Goal: Information Seeking & Learning: Learn about a topic

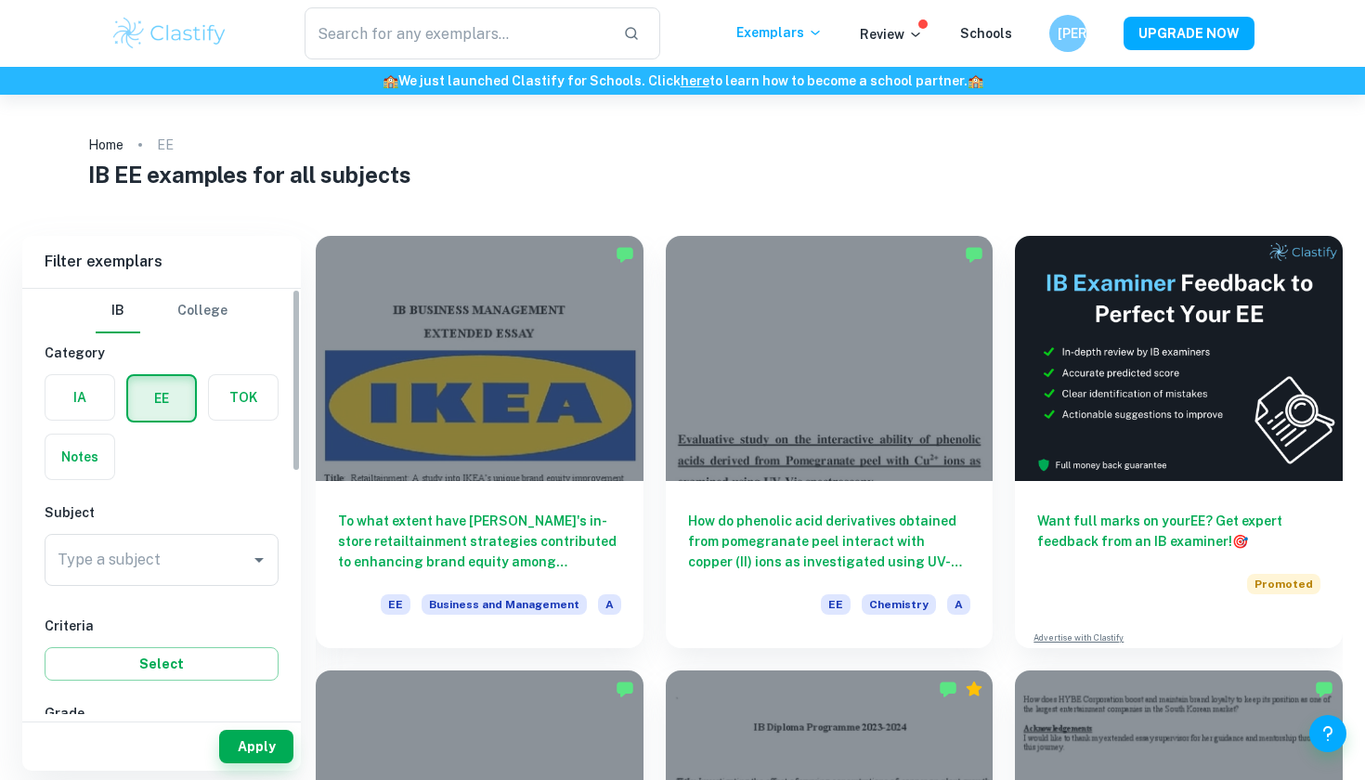
click at [94, 394] on label "button" at bounding box center [80, 397] width 69 height 45
click at [0, 0] on input "radio" at bounding box center [0, 0] width 0 height 0
click at [167, 565] on input "Type a subject" at bounding box center [147, 559] width 189 height 35
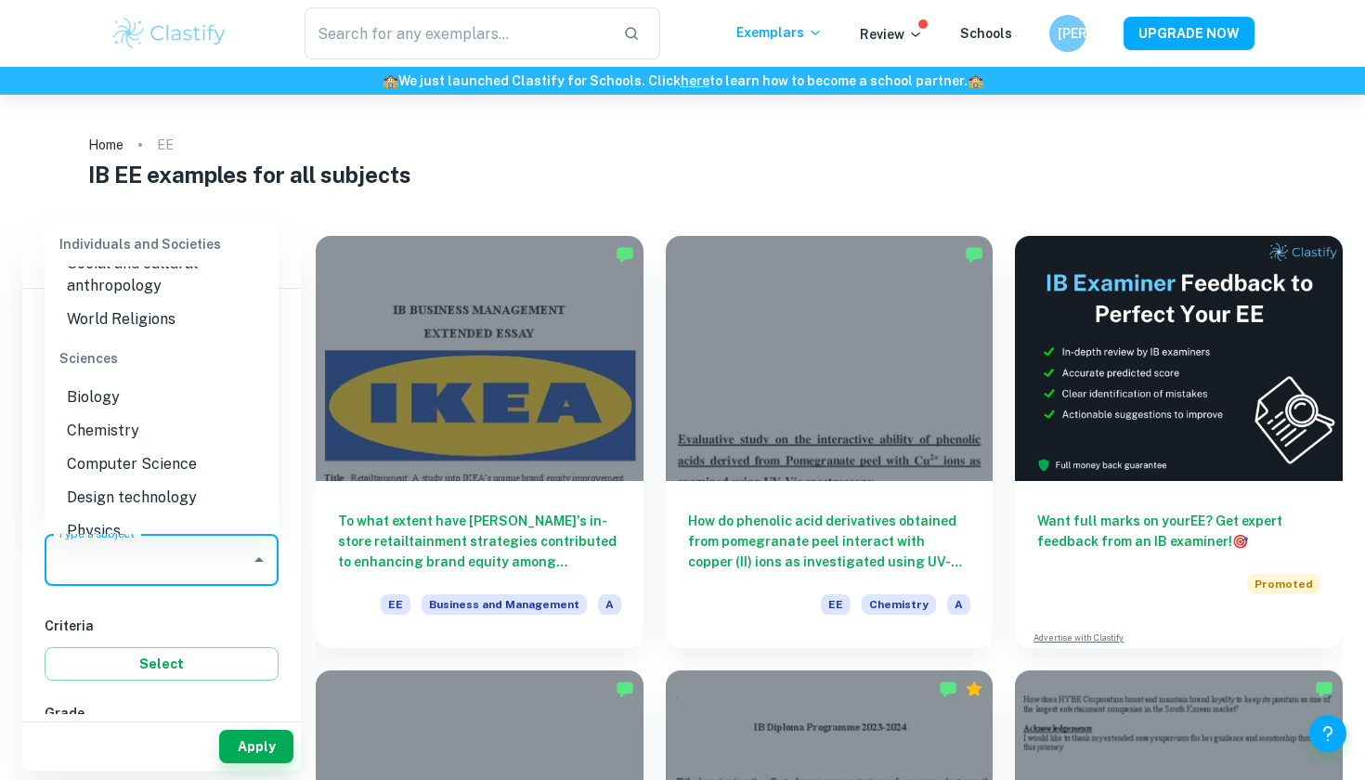
scroll to position [2192, 0]
click at [138, 512] on li "Physics" at bounding box center [162, 528] width 234 height 33
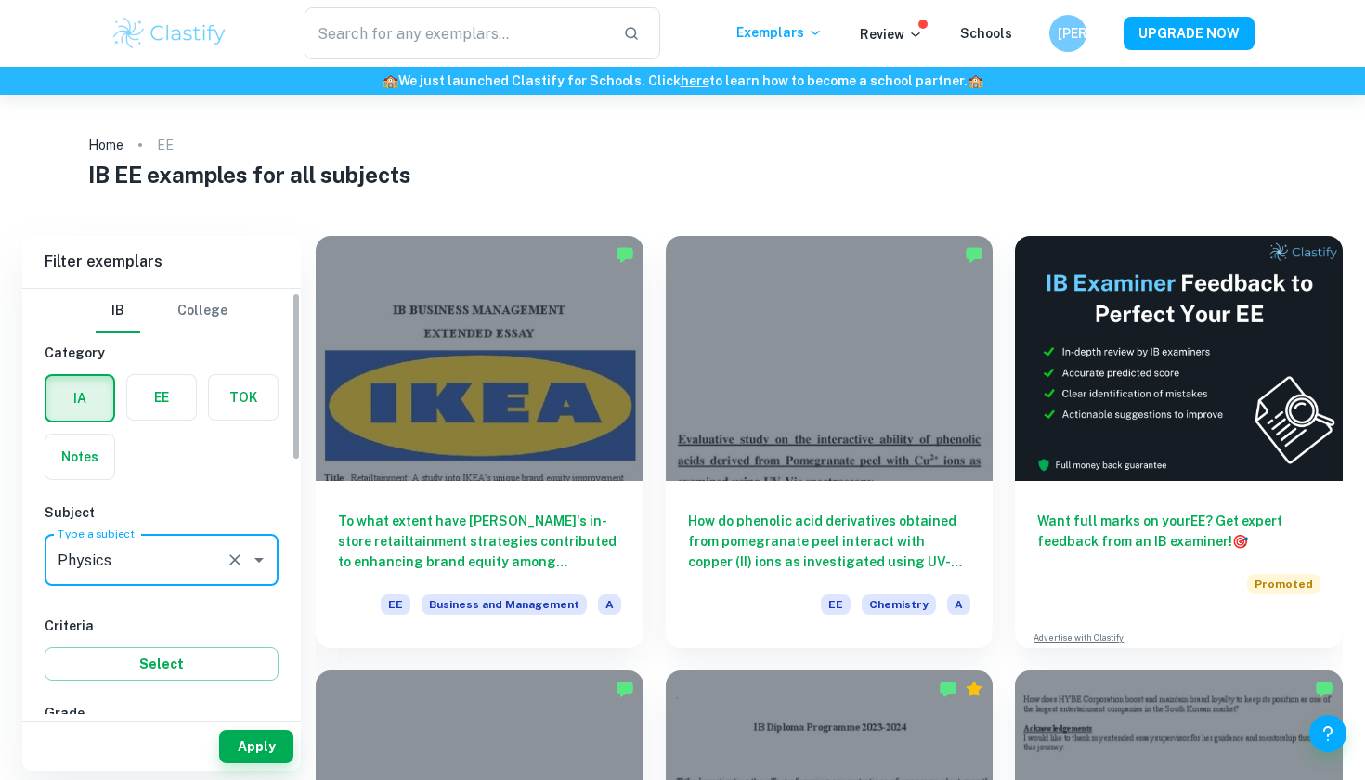
scroll to position [194, 0]
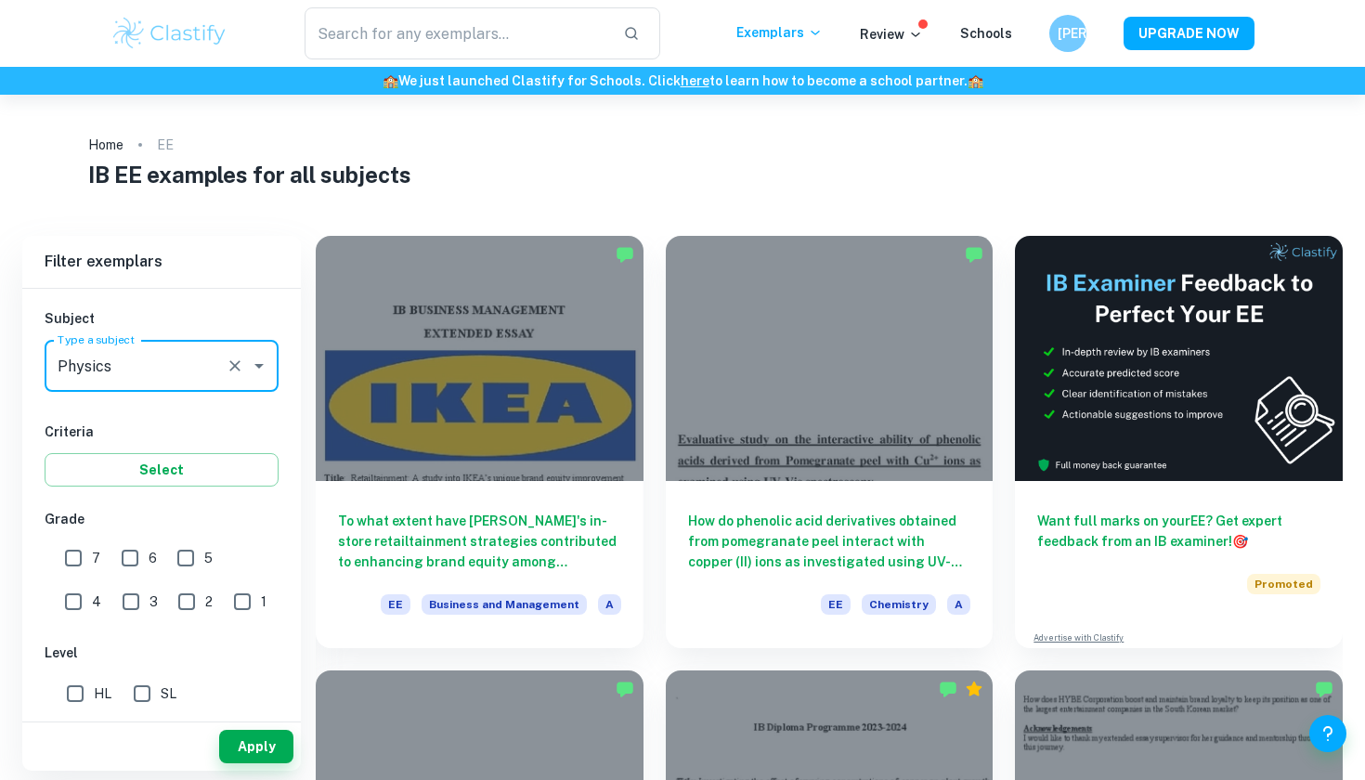
click at [85, 561] on input "7" at bounding box center [73, 558] width 37 height 37
checkbox input "true"
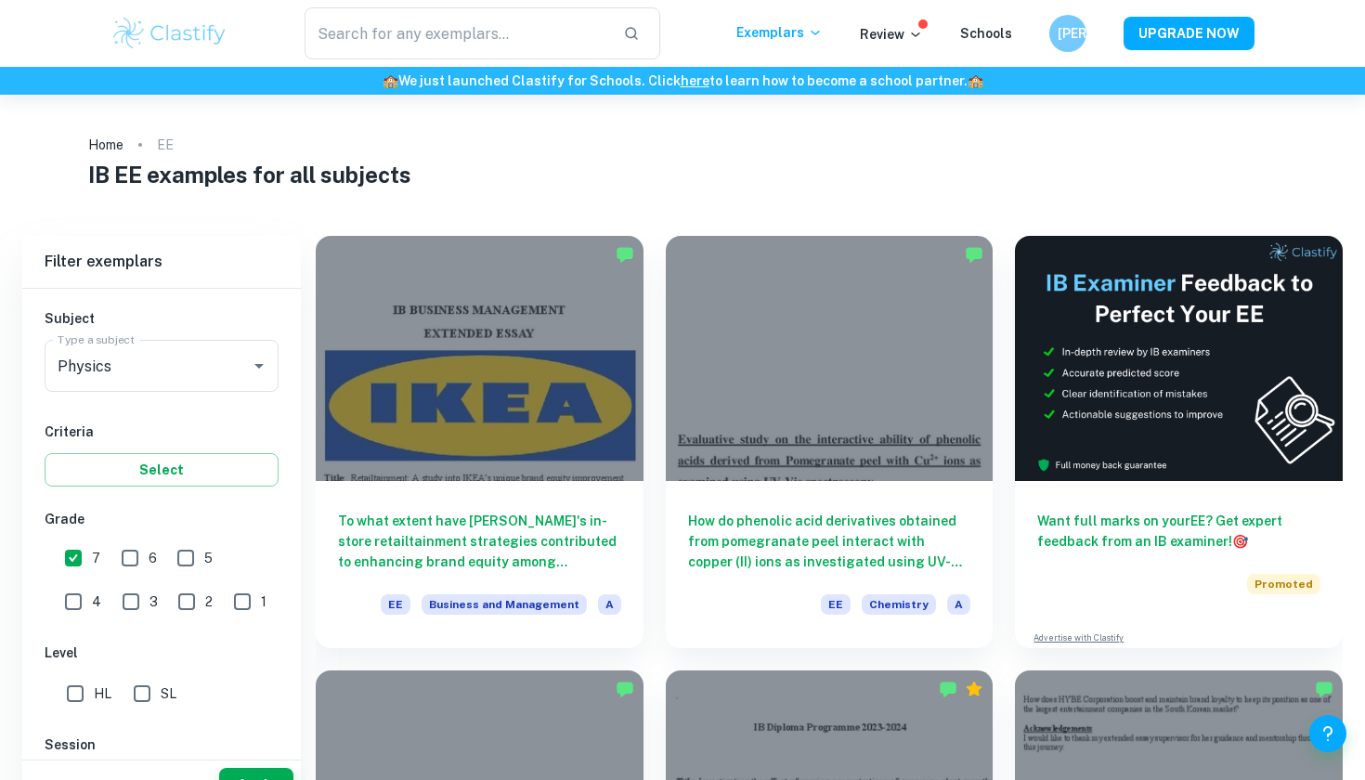
scroll to position [90, 0]
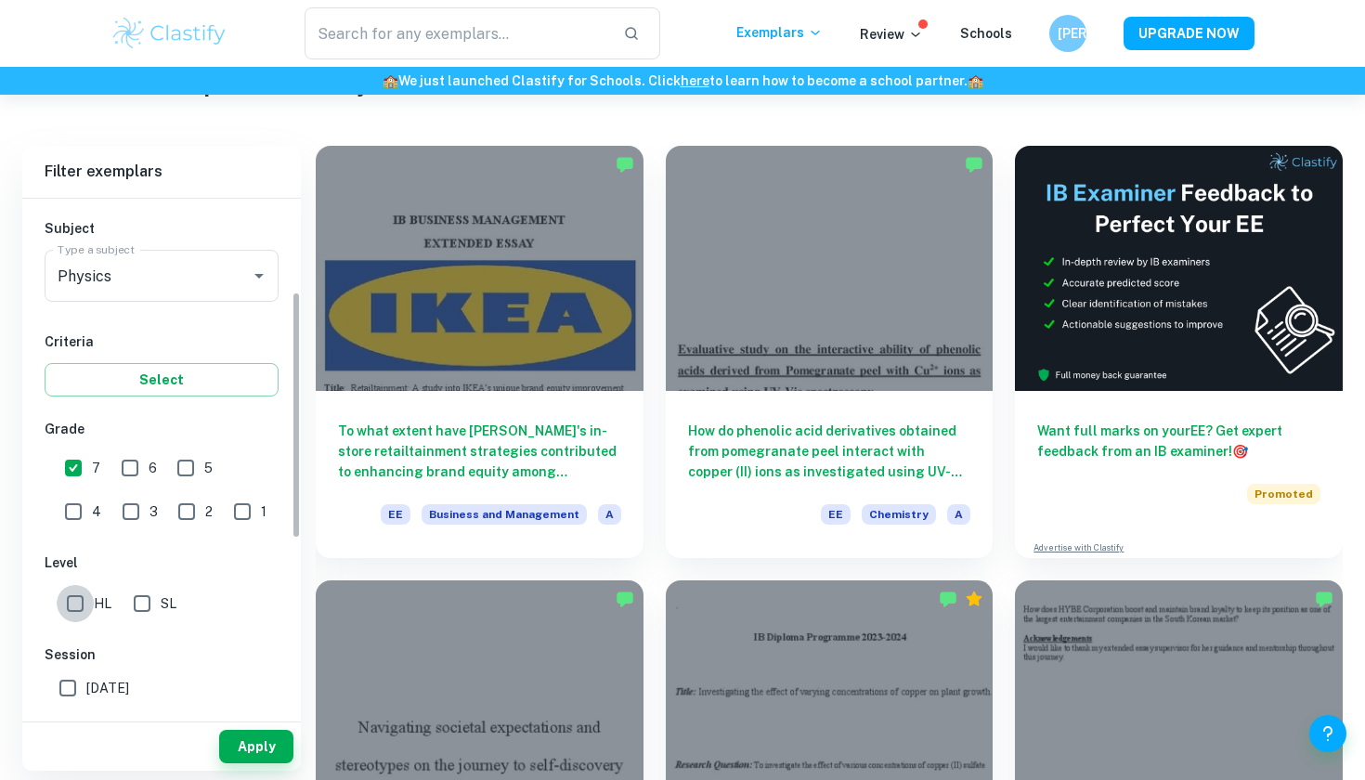
click at [78, 614] on input "HL" at bounding box center [75, 603] width 37 height 37
checkbox input "true"
click at [248, 744] on button "Apply" at bounding box center [256, 746] width 74 height 33
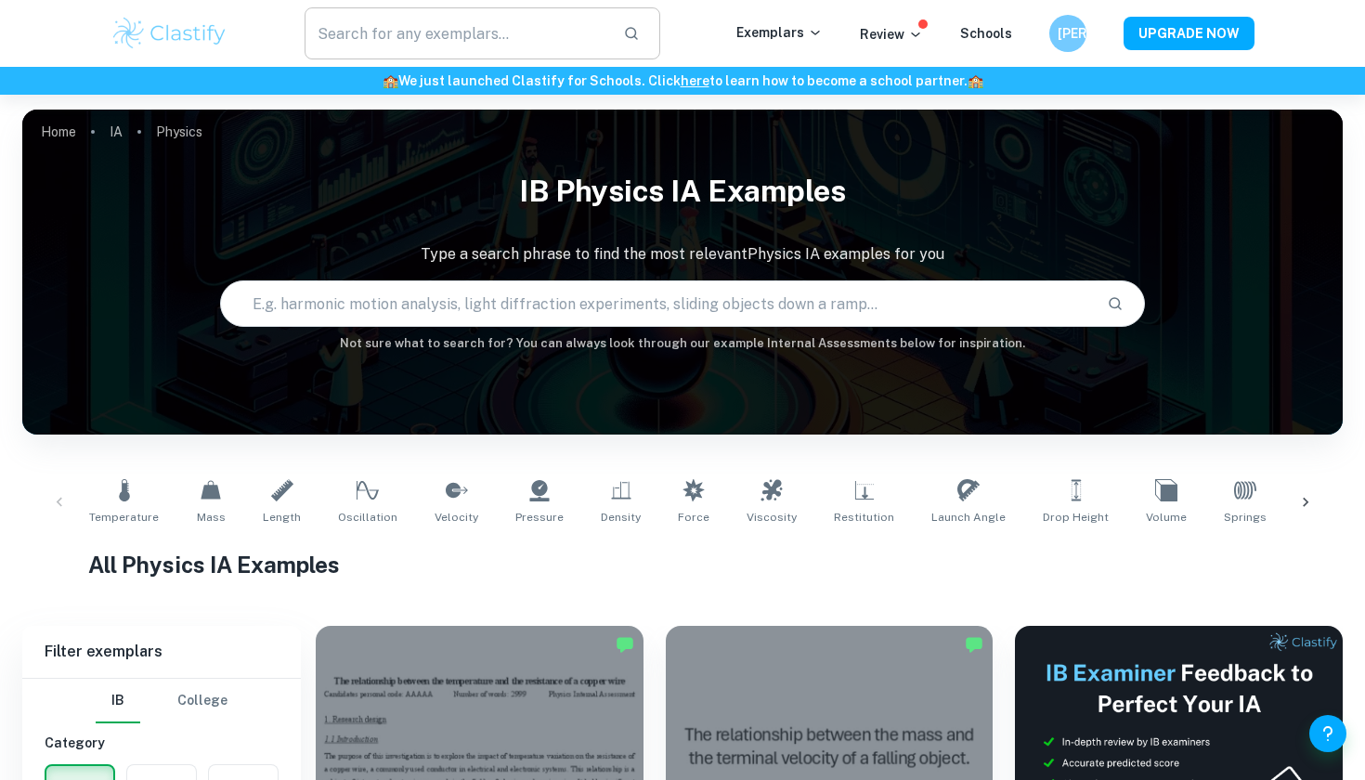
scroll to position [293, 0]
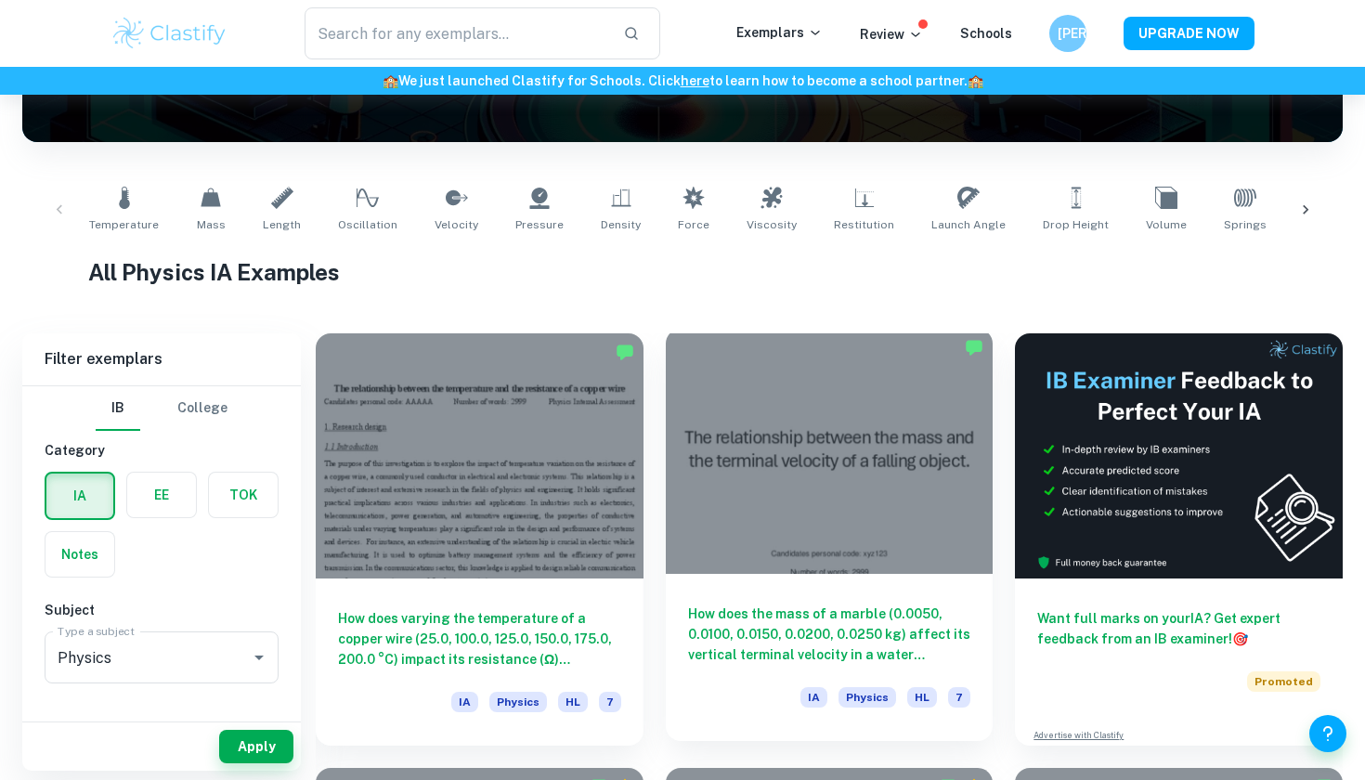
click at [793, 456] on div at bounding box center [830, 451] width 328 height 245
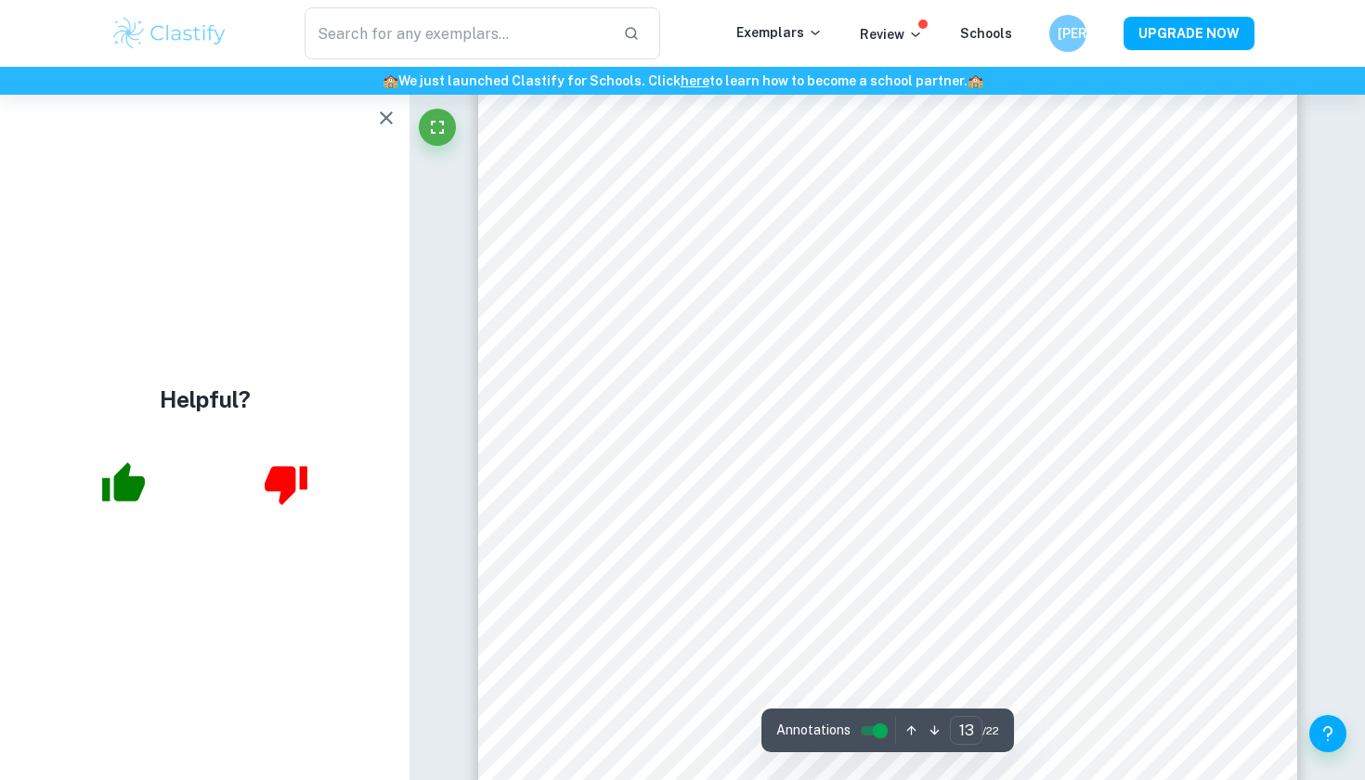
scroll to position [14781, 0]
click at [381, 116] on icon "button" at bounding box center [386, 118] width 22 height 22
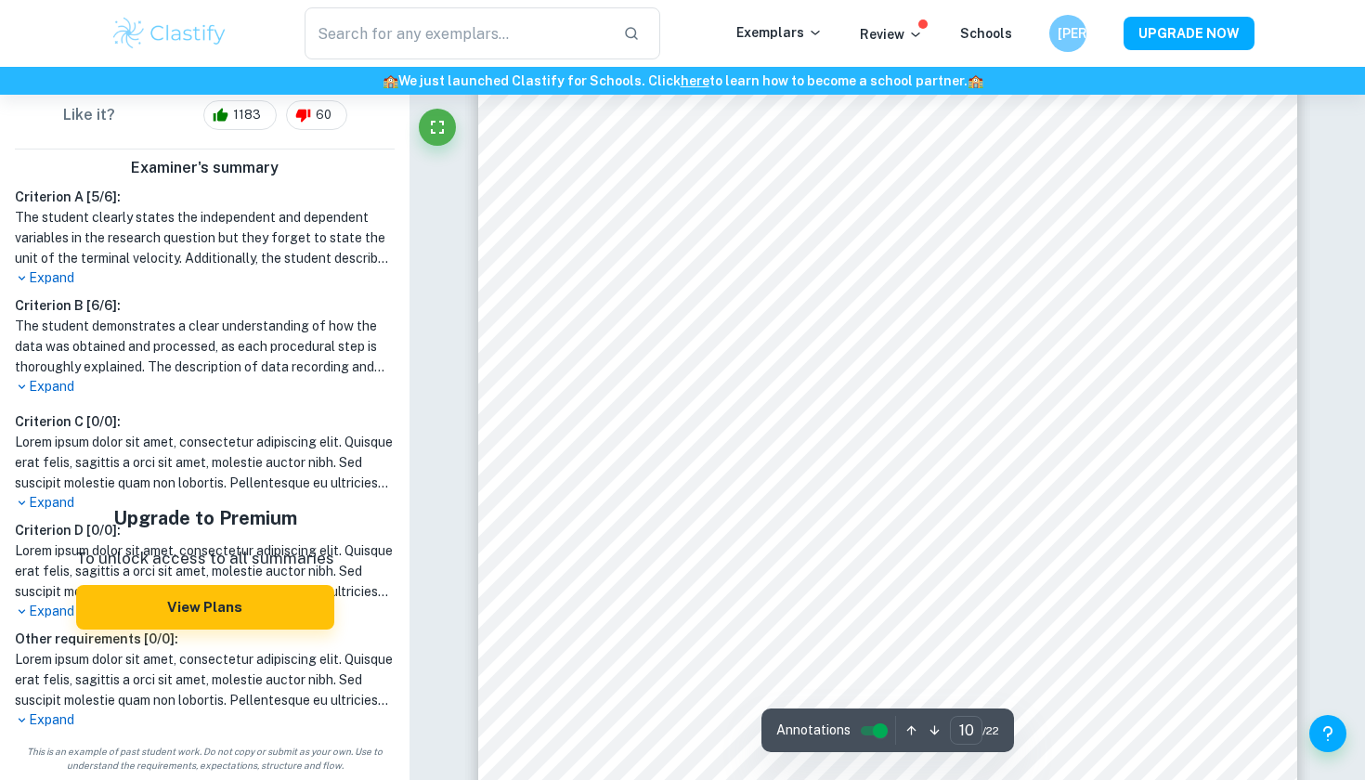
scroll to position [11328, 0]
type input "11"
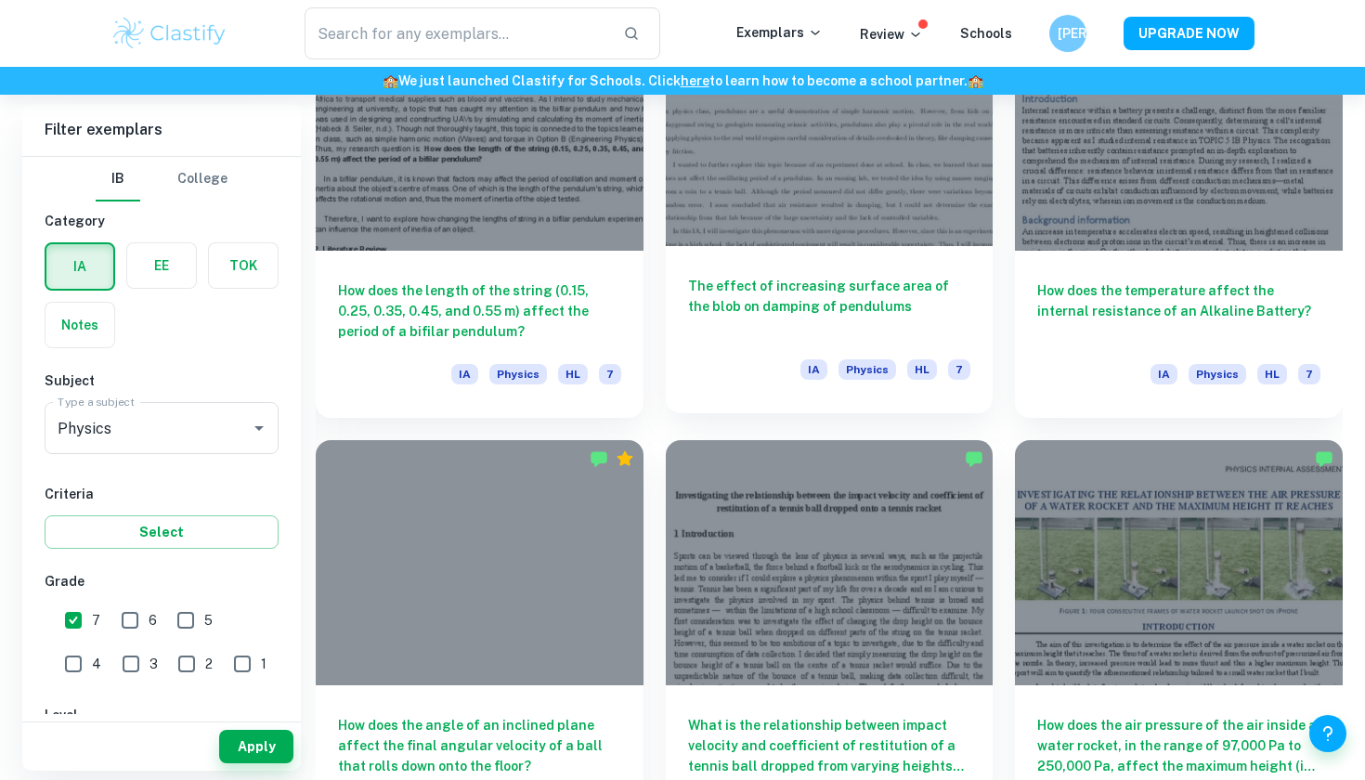
scroll to position [1924, 0]
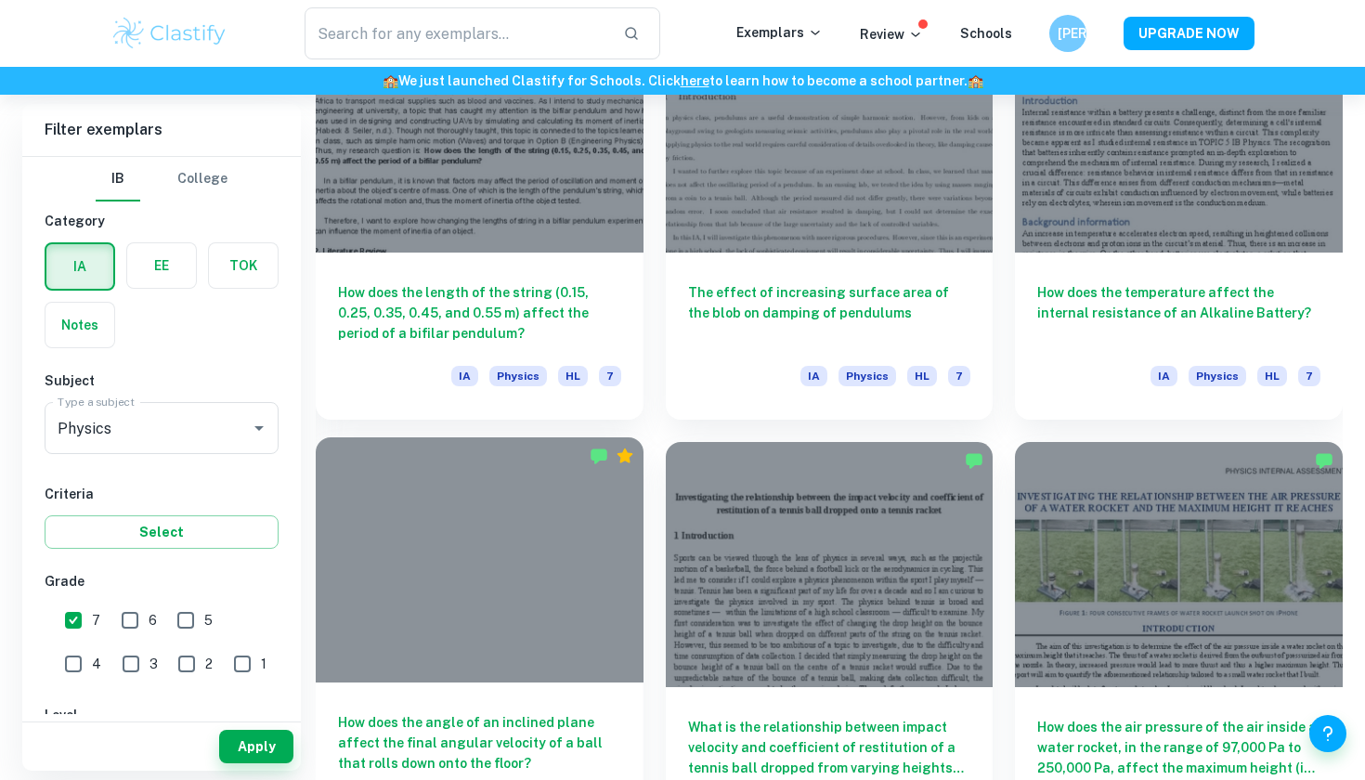
click at [485, 591] on div at bounding box center [480, 559] width 328 height 245
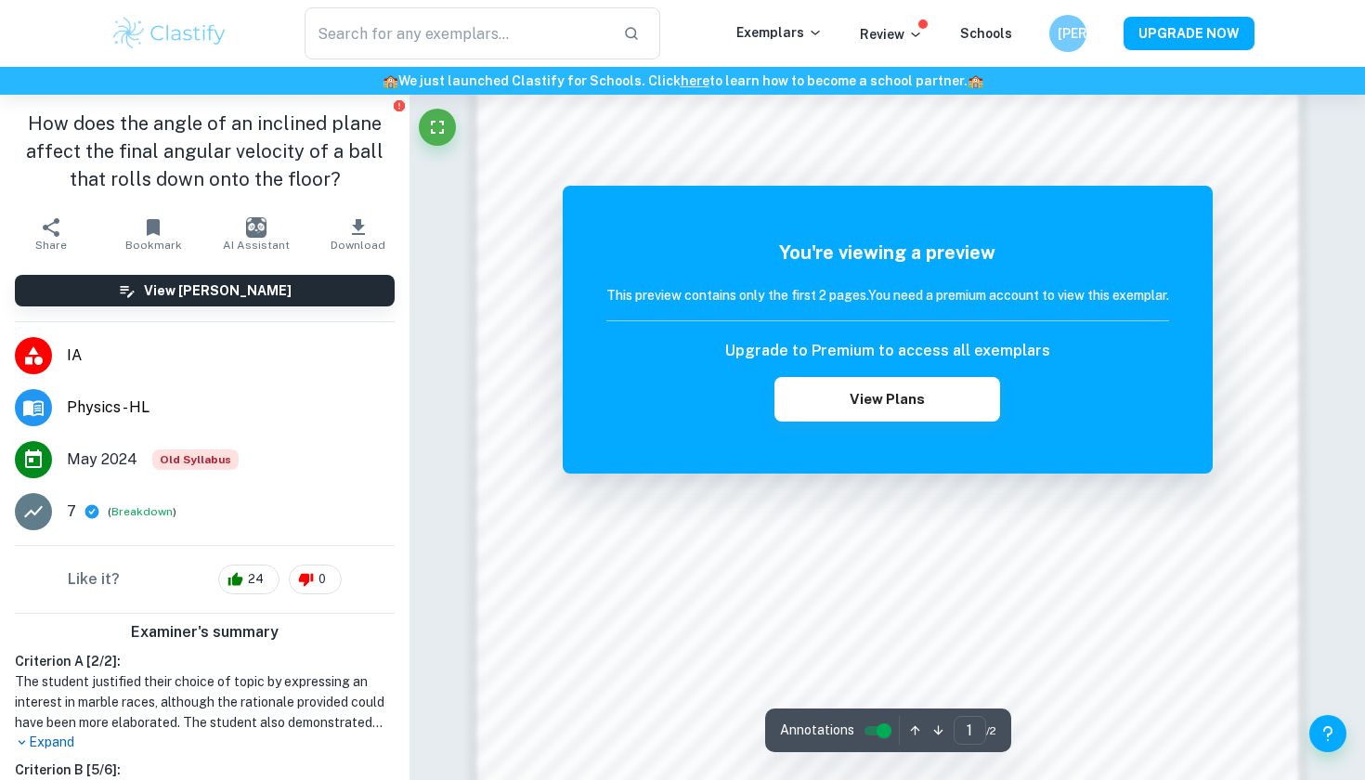
scroll to position [1273, 0]
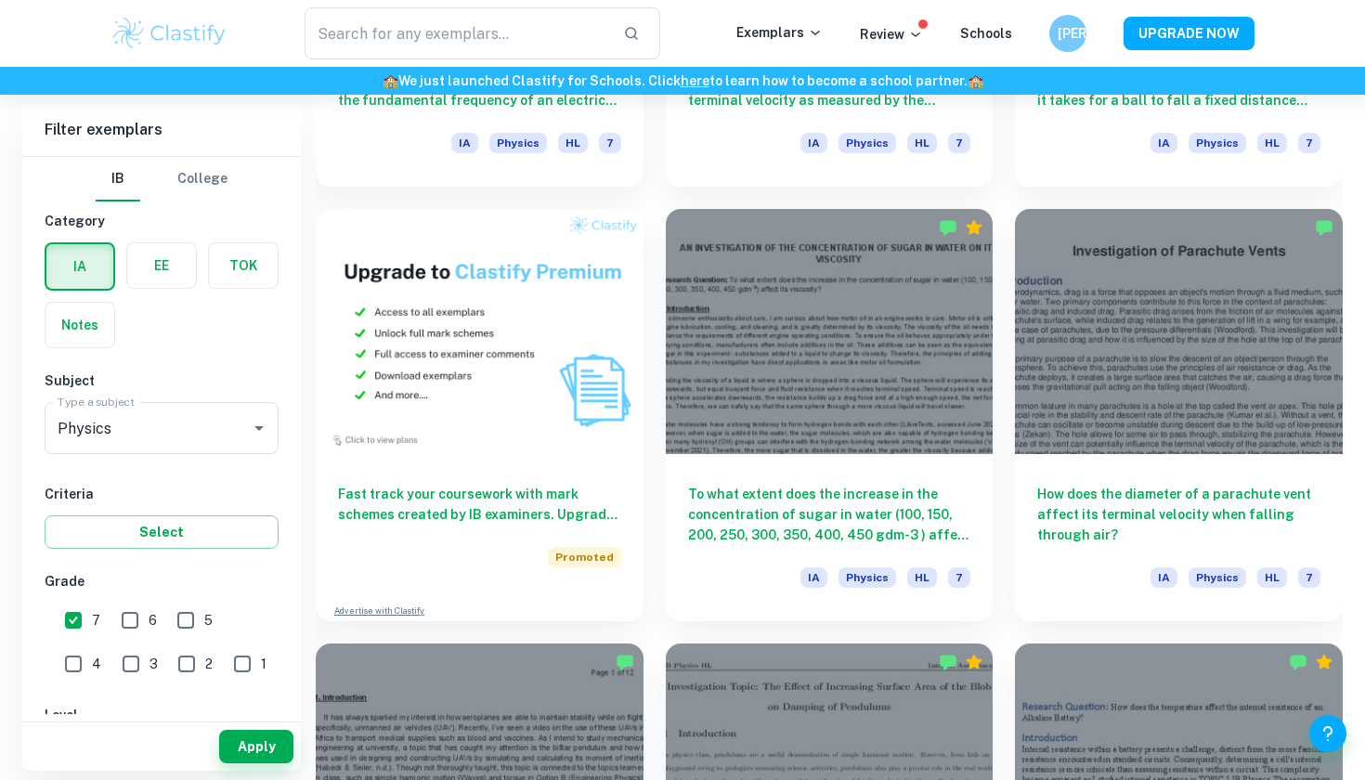
scroll to position [1240, 0]
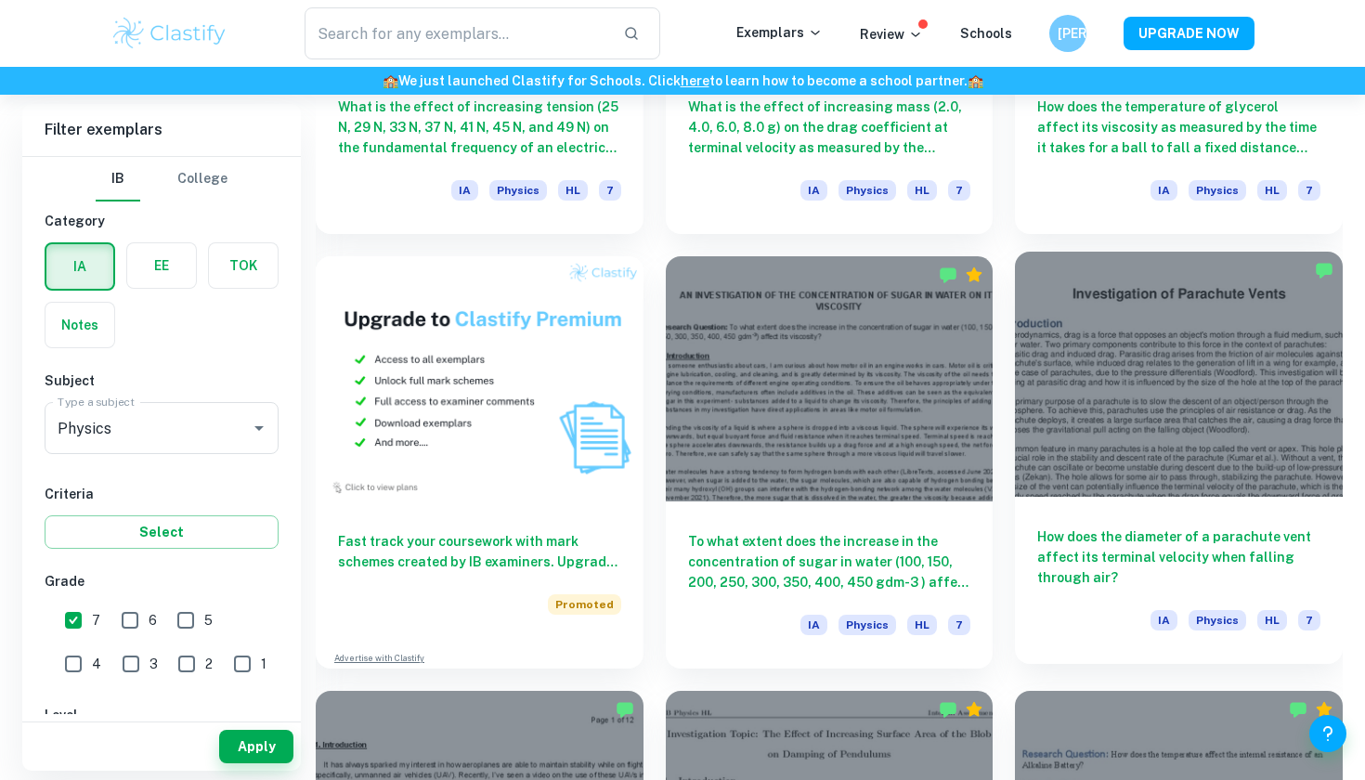
click at [1118, 325] on div at bounding box center [1179, 374] width 328 height 245
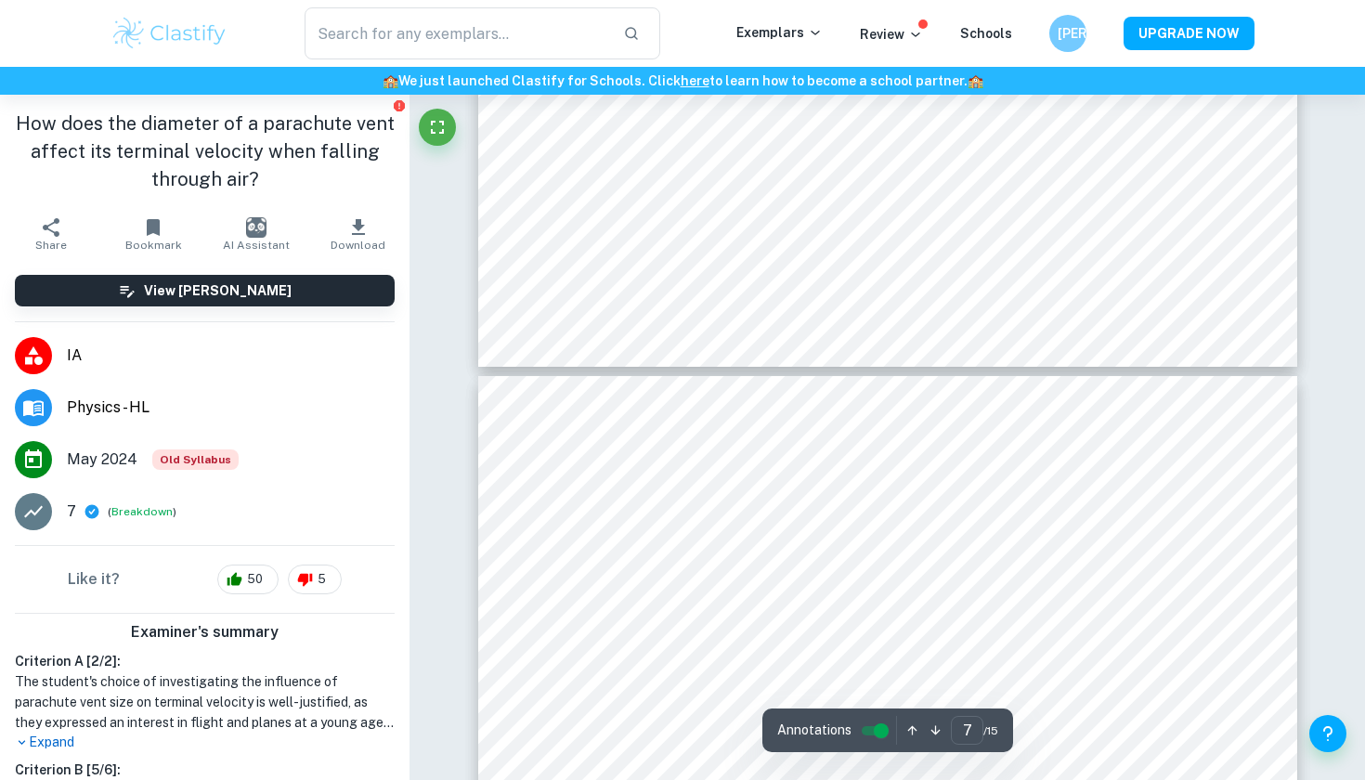
type input "8"
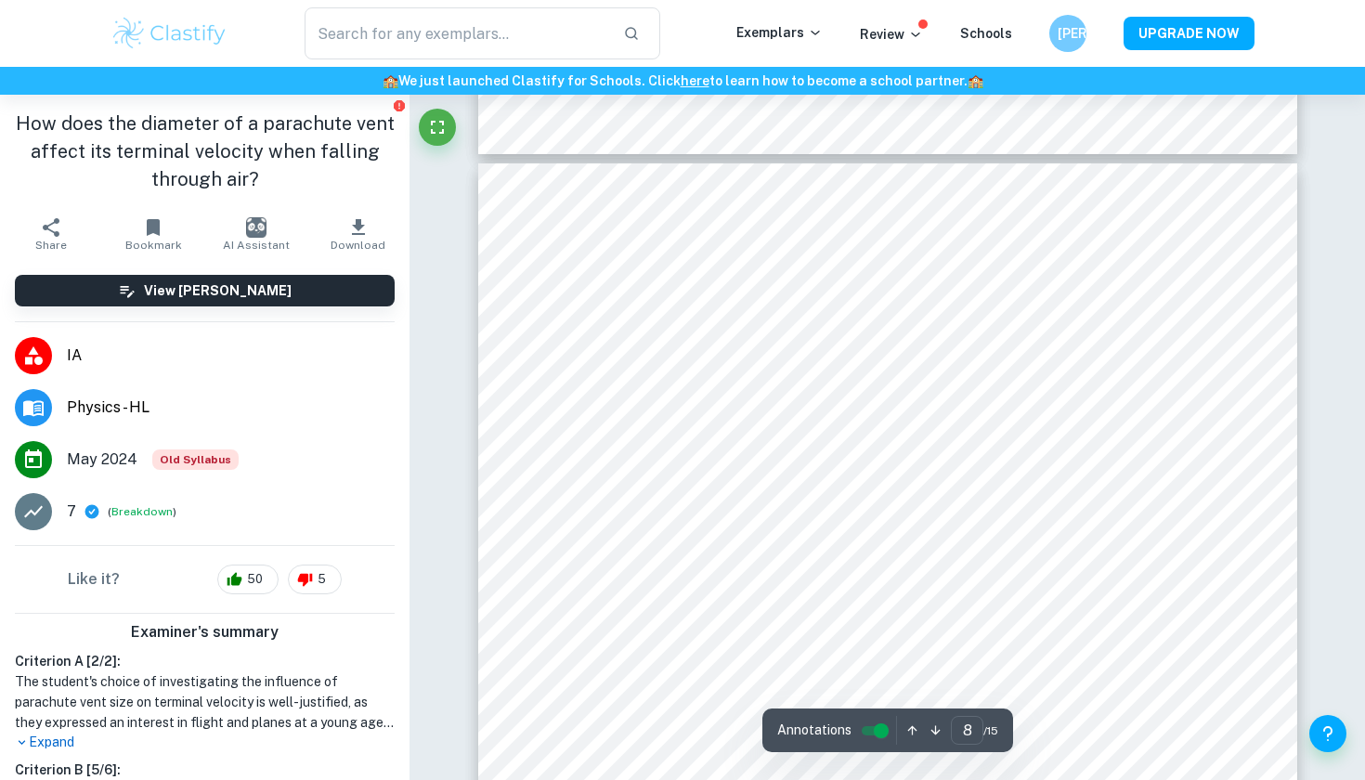
scroll to position [9184, 0]
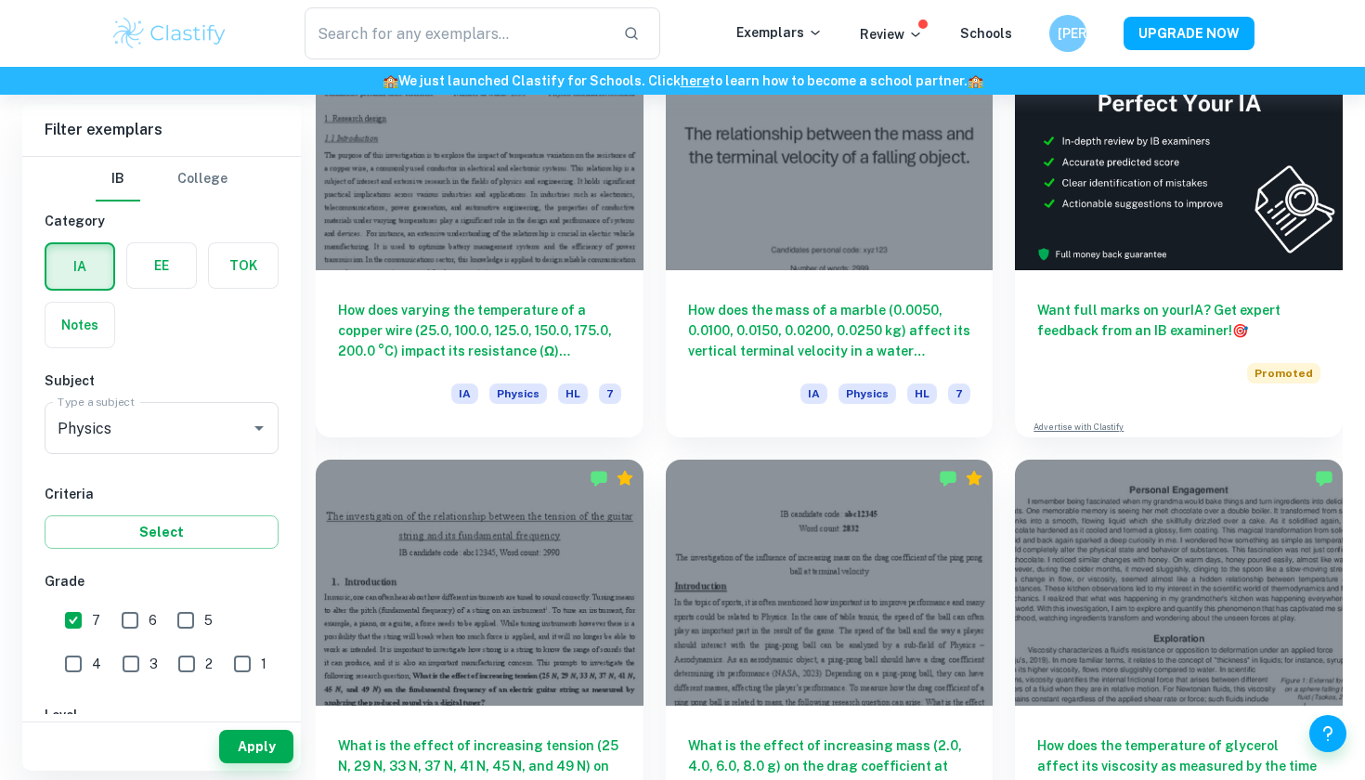
scroll to position [605, 0]
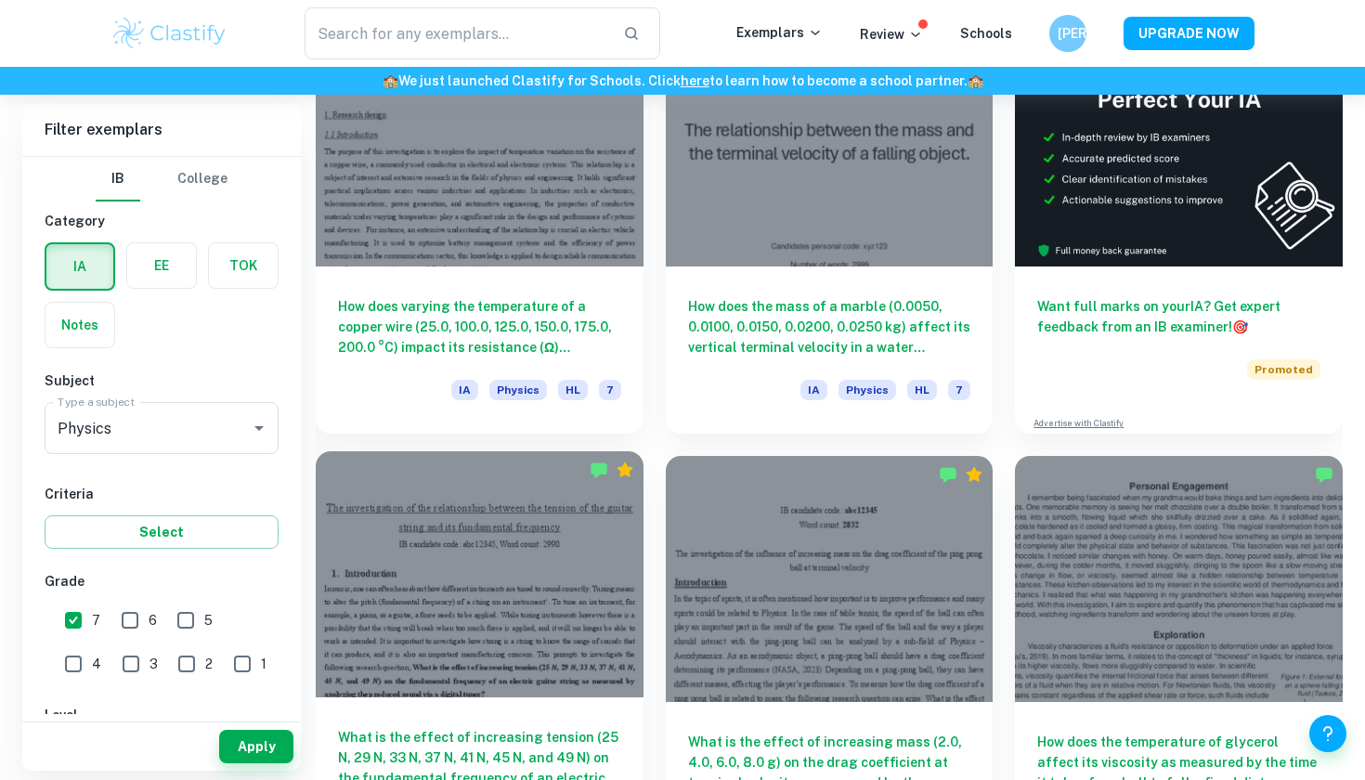
click at [441, 568] on div at bounding box center [480, 573] width 328 height 245
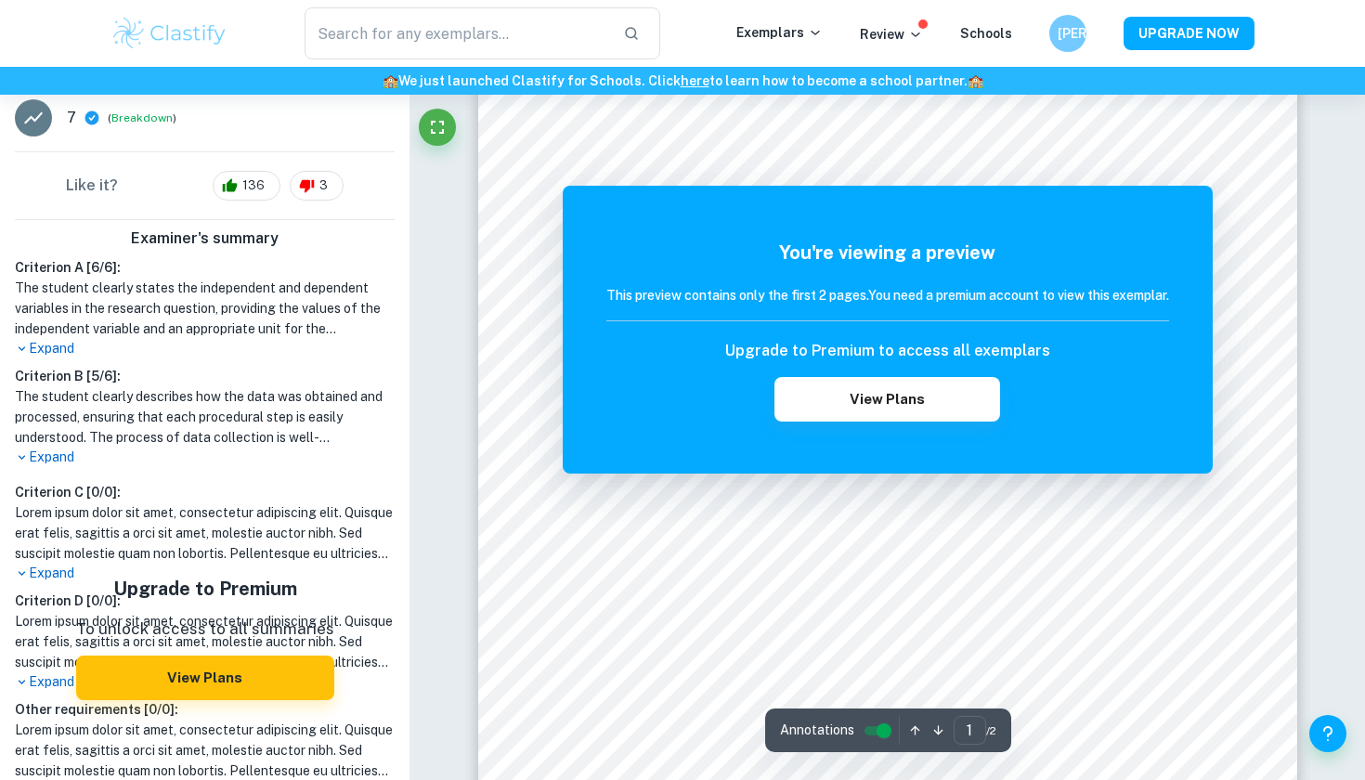
scroll to position [175, 0]
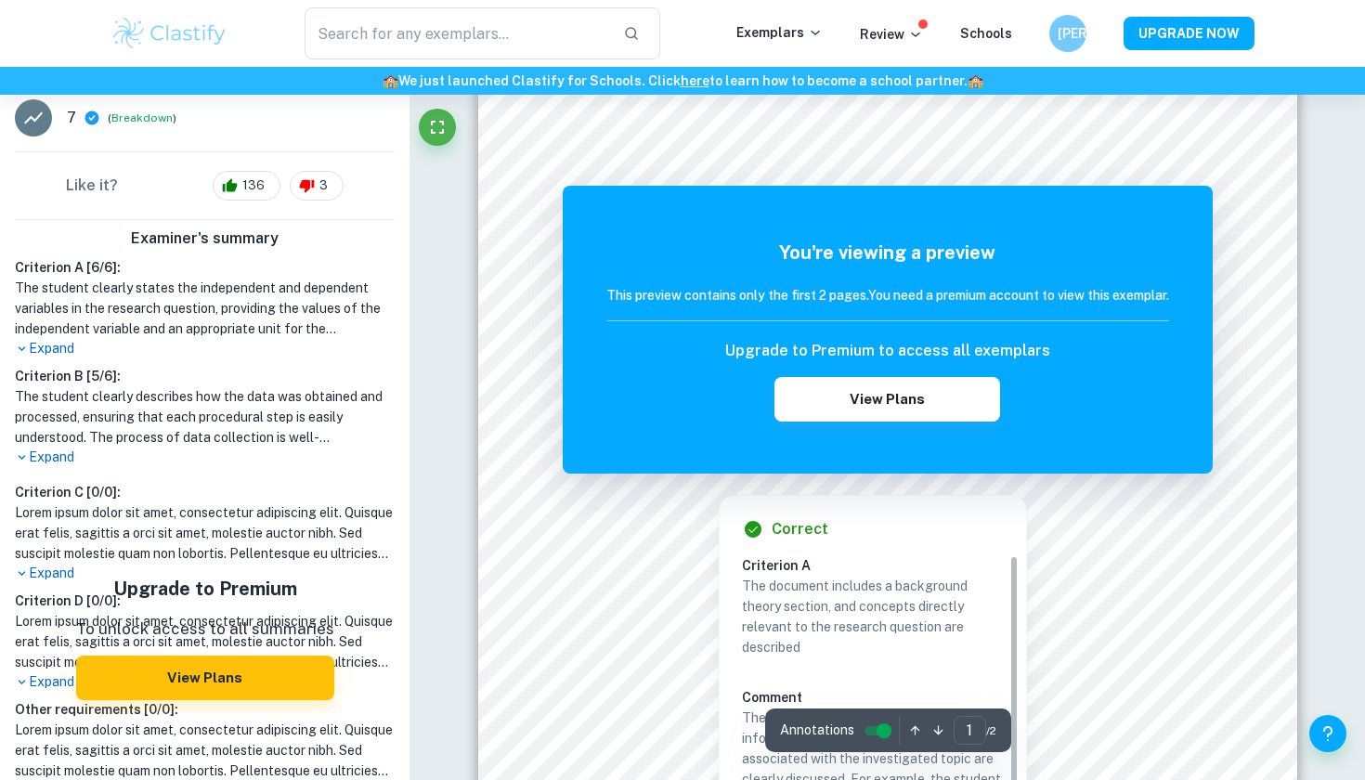
click at [701, 481] on div at bounding box center [719, 479] width 205 height 21
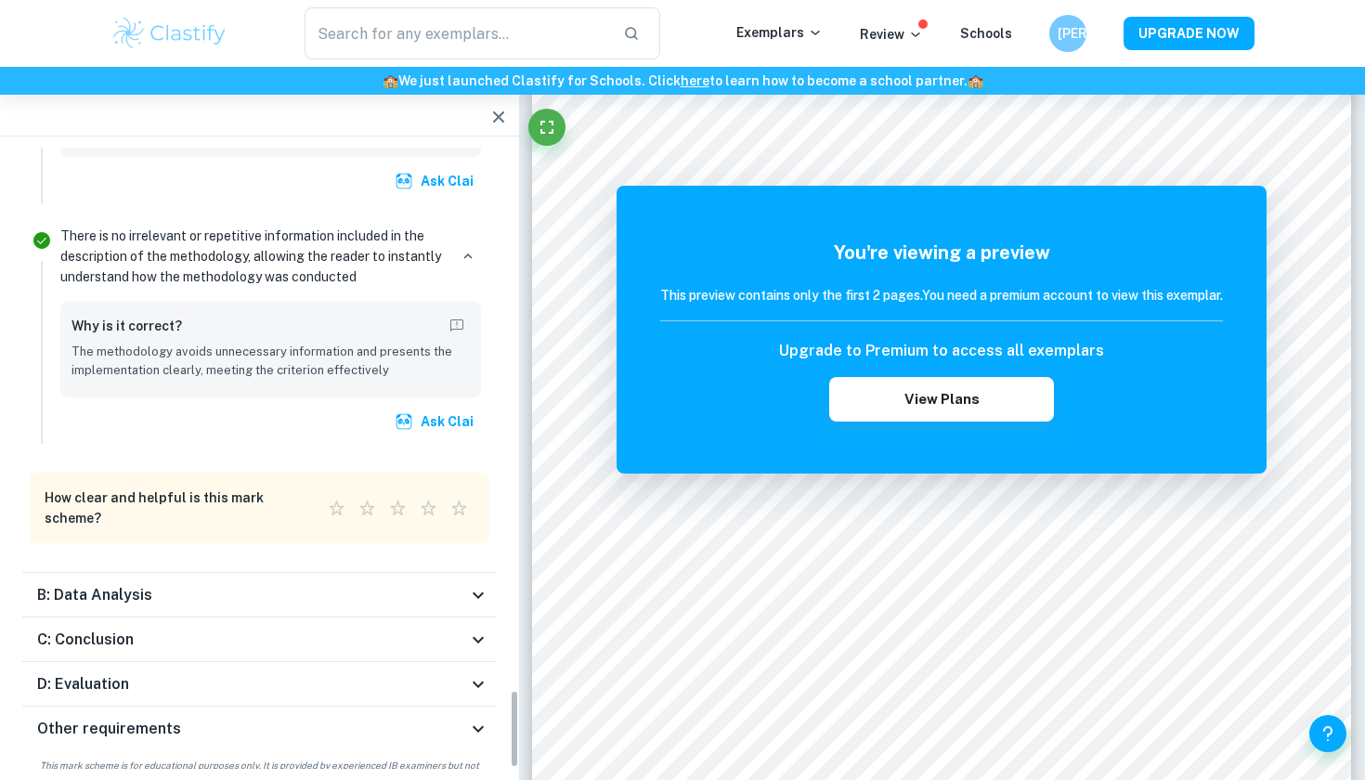
scroll to position [4277, 0]
click at [437, 585] on div "B: Data Analysis" at bounding box center [252, 596] width 430 height 22
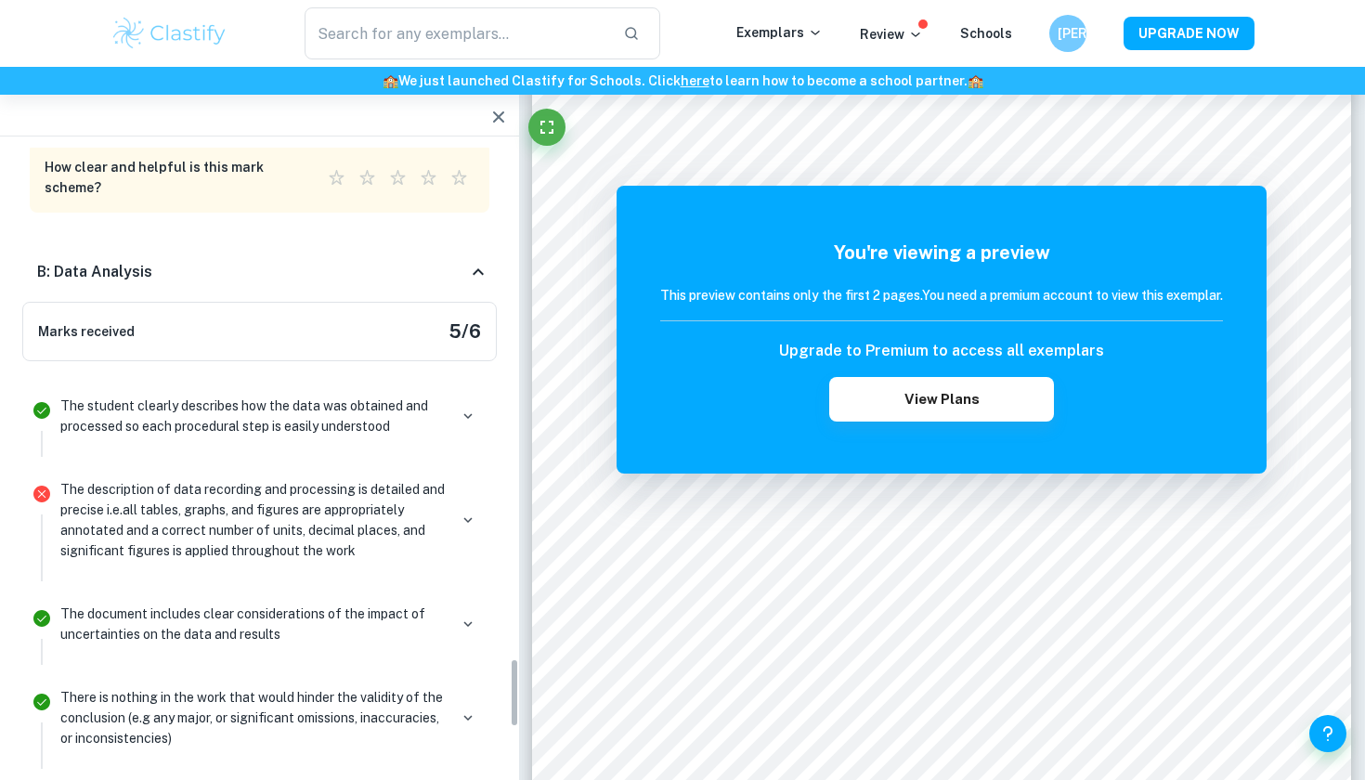
scroll to position [4525, 0]
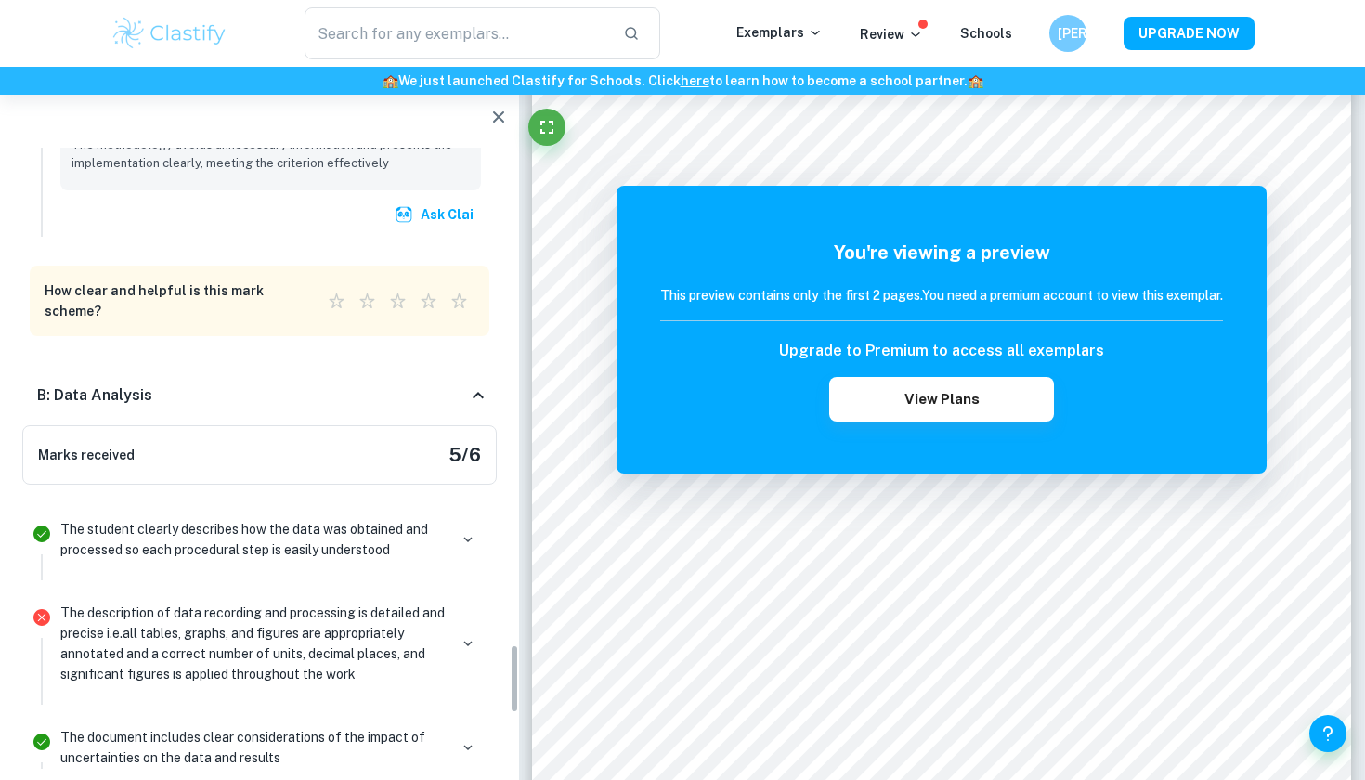
click at [472, 385] on icon at bounding box center [478, 396] width 22 height 22
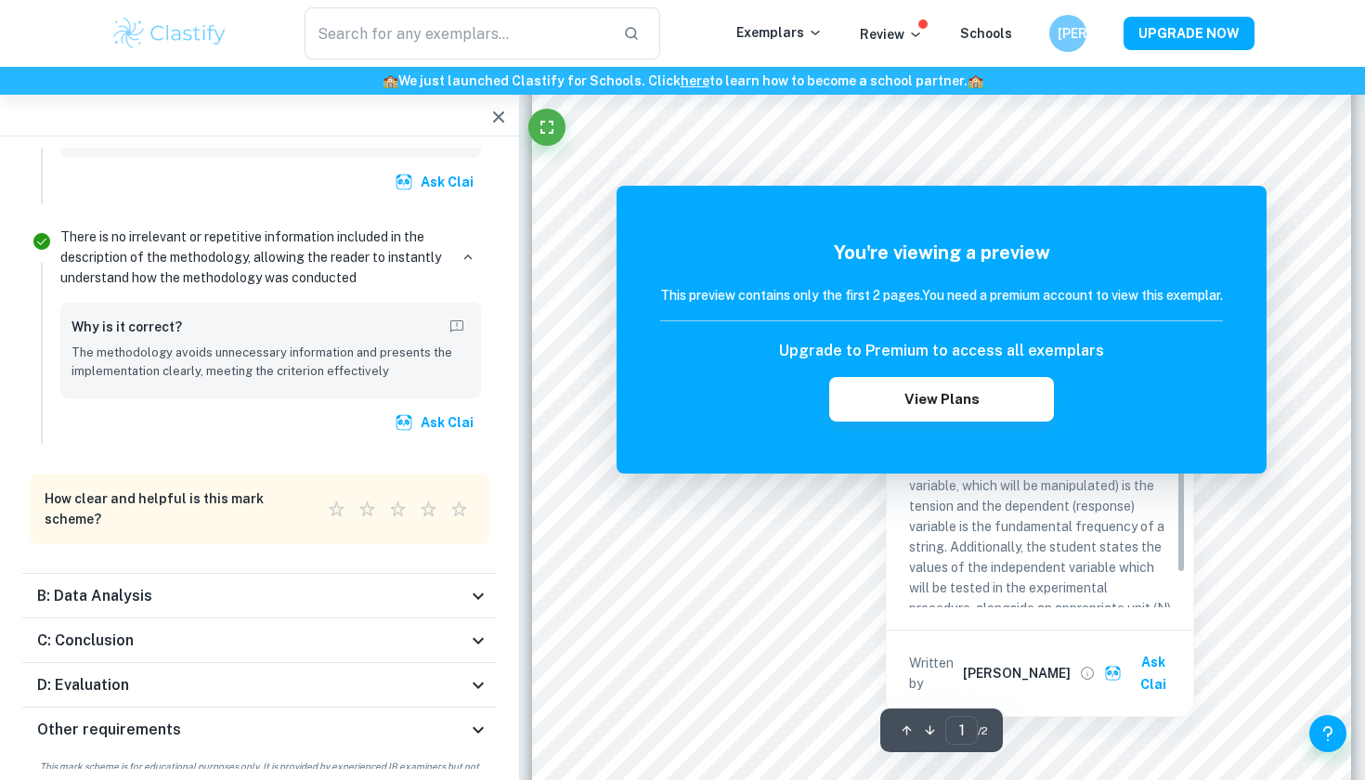
scroll to position [388, 0]
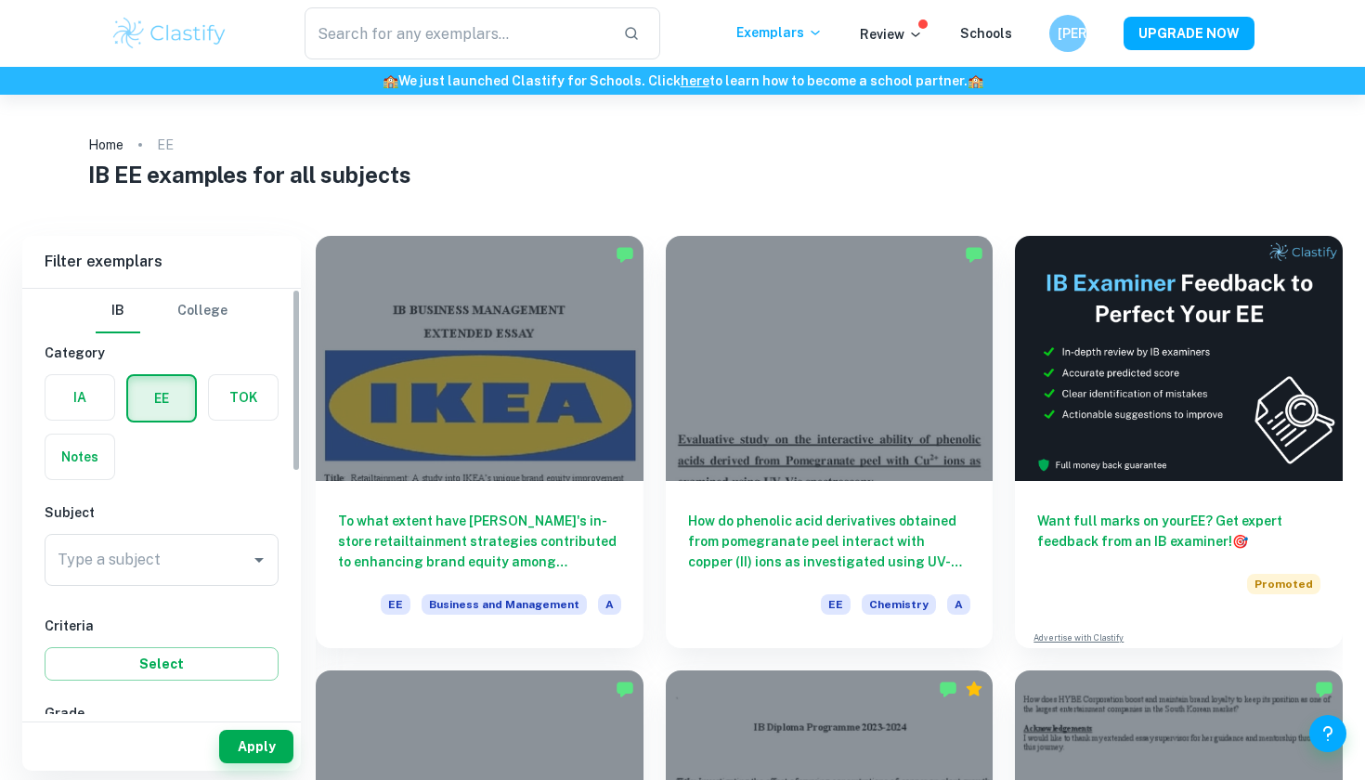
click at [90, 383] on label "button" at bounding box center [80, 397] width 69 height 45
click at [0, 0] on input "radio" at bounding box center [0, 0] width 0 height 0
click at [126, 524] on div "Subject Type a subject Type a subject" at bounding box center [162, 547] width 234 height 91
click at [144, 552] on div "Type a subject Type a subject" at bounding box center [162, 560] width 234 height 52
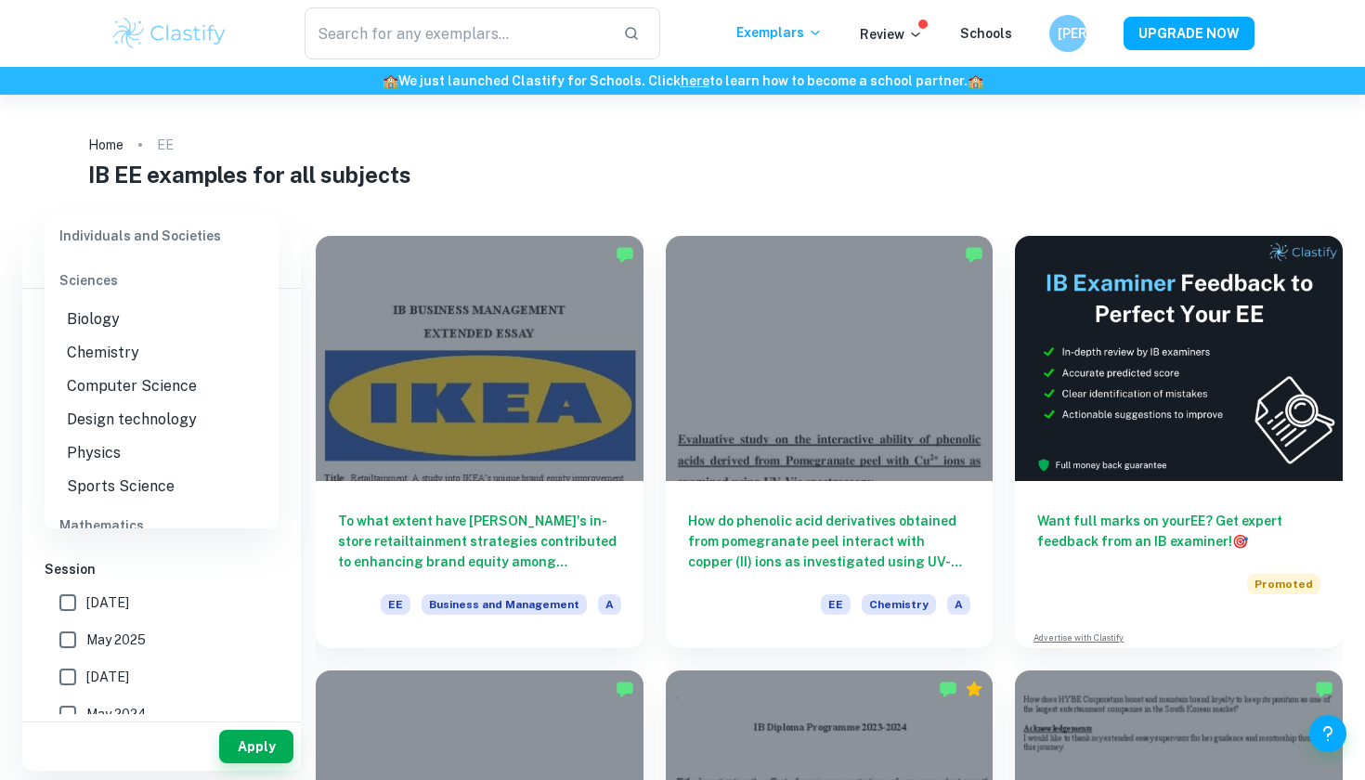
scroll to position [2257, 0]
click at [195, 441] on li "Physics" at bounding box center [162, 457] width 234 height 33
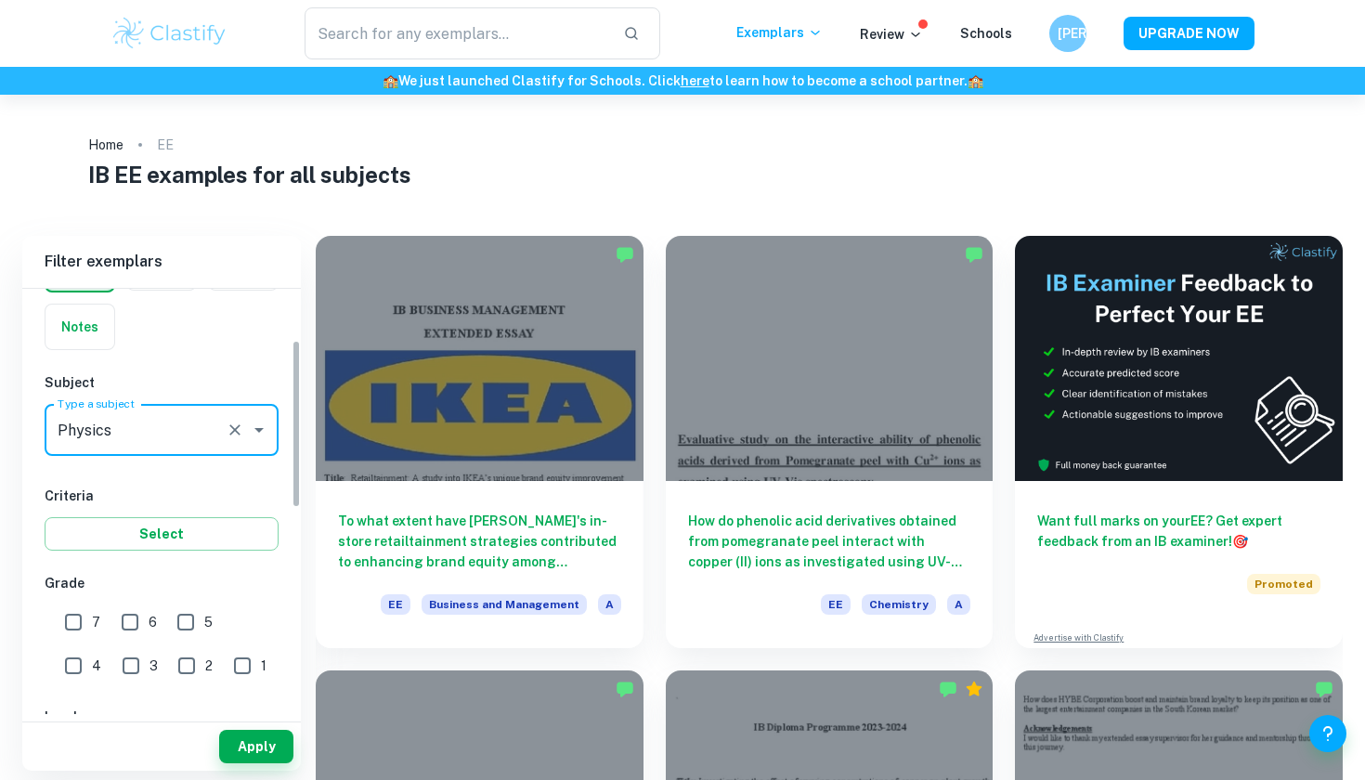
click at [66, 617] on input "7" at bounding box center [73, 622] width 37 height 37
checkbox input "true"
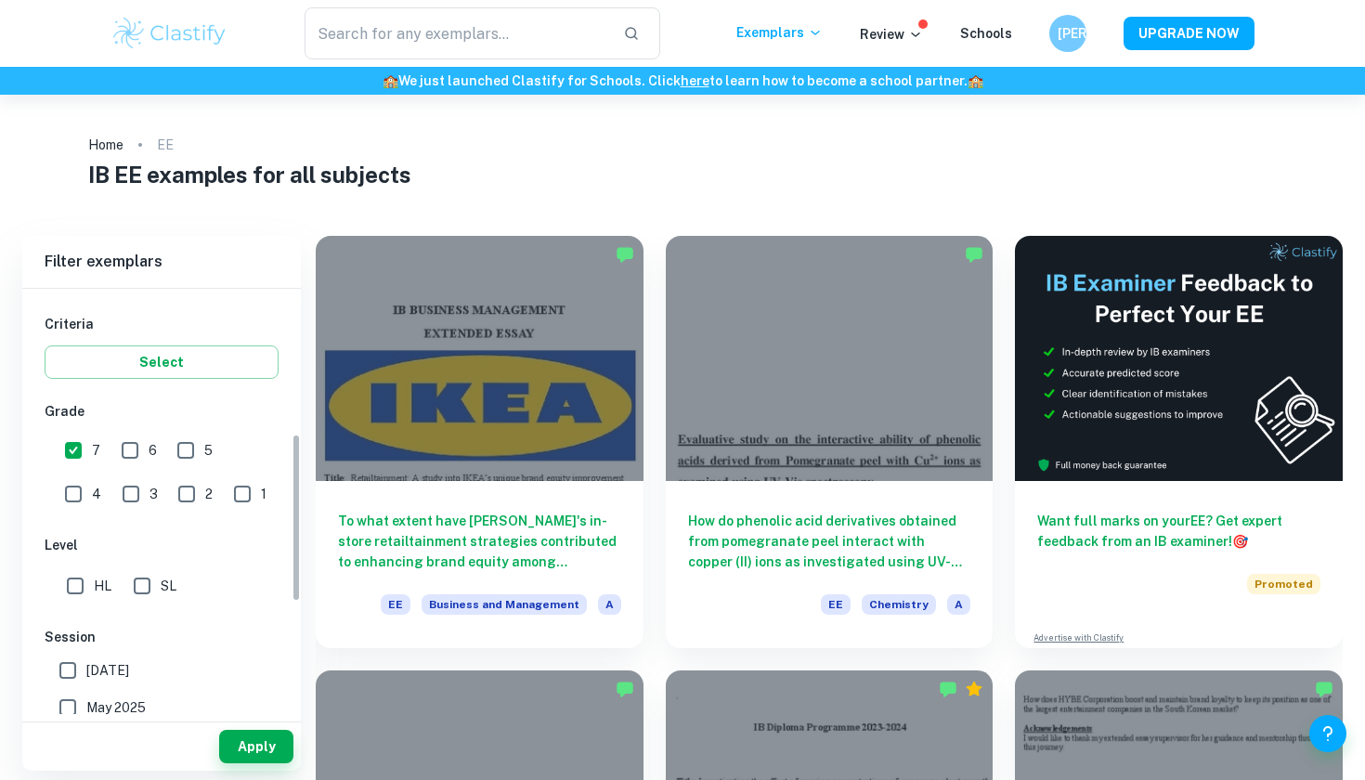
scroll to position [368, 0]
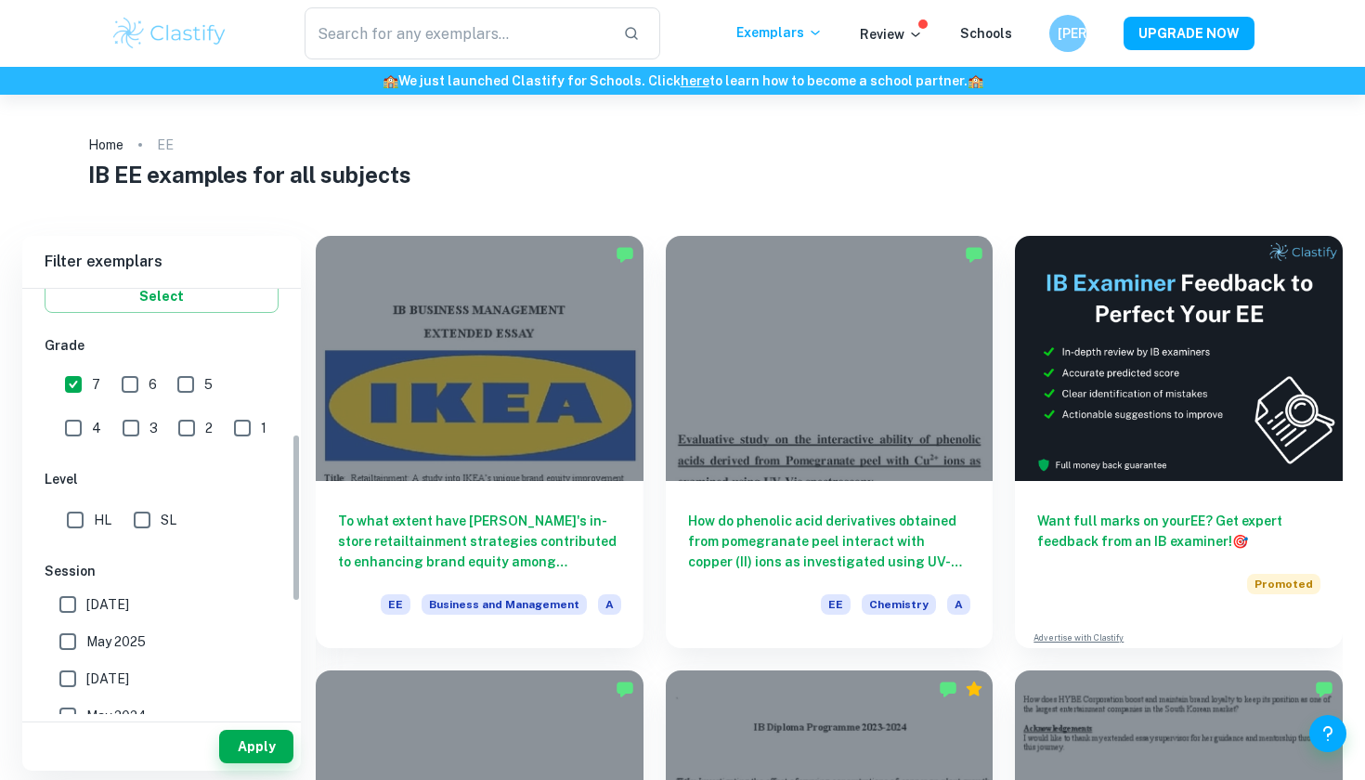
click at [83, 534] on input "HL" at bounding box center [75, 520] width 37 height 37
checkbox input "true"
click at [241, 730] on button "Apply" at bounding box center [256, 746] width 74 height 33
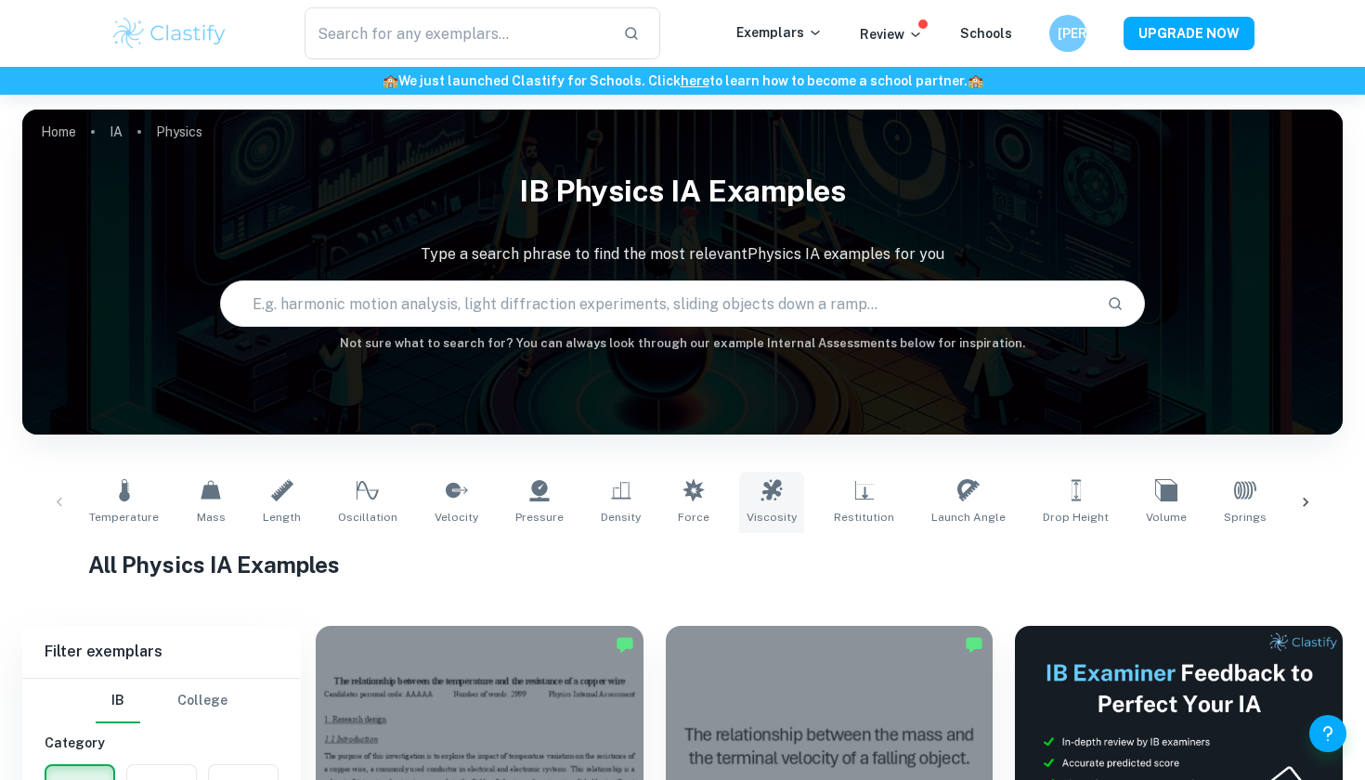
scroll to position [304, 0]
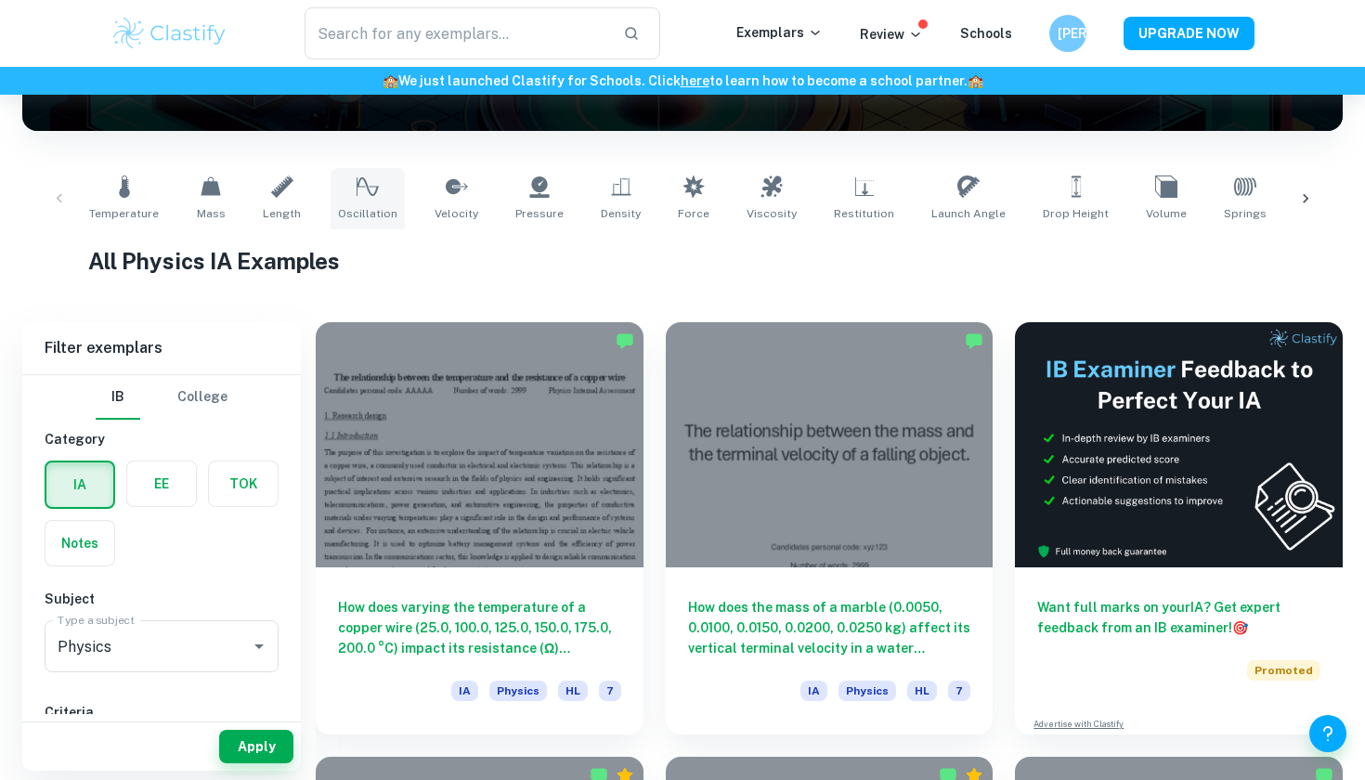
click at [367, 185] on icon at bounding box center [368, 187] width 22 height 22
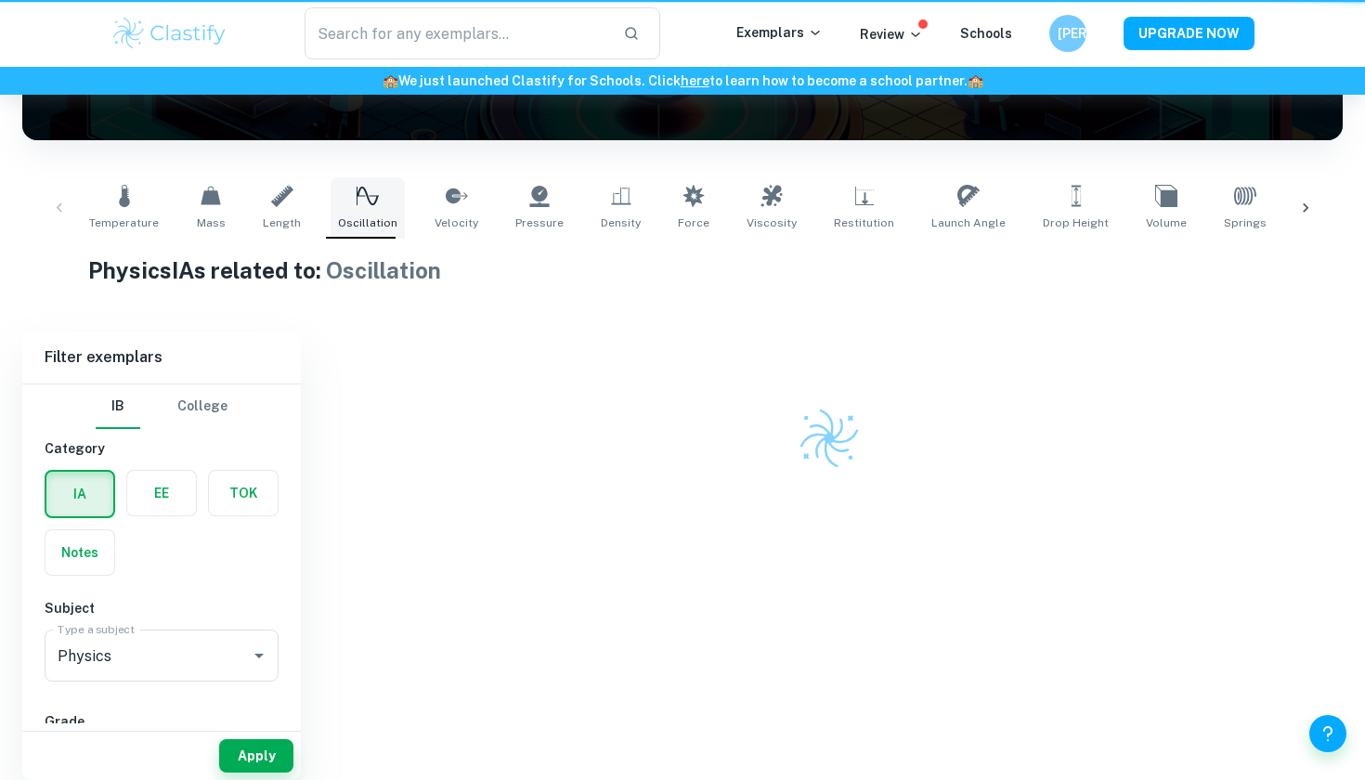
type input "Oscillation"
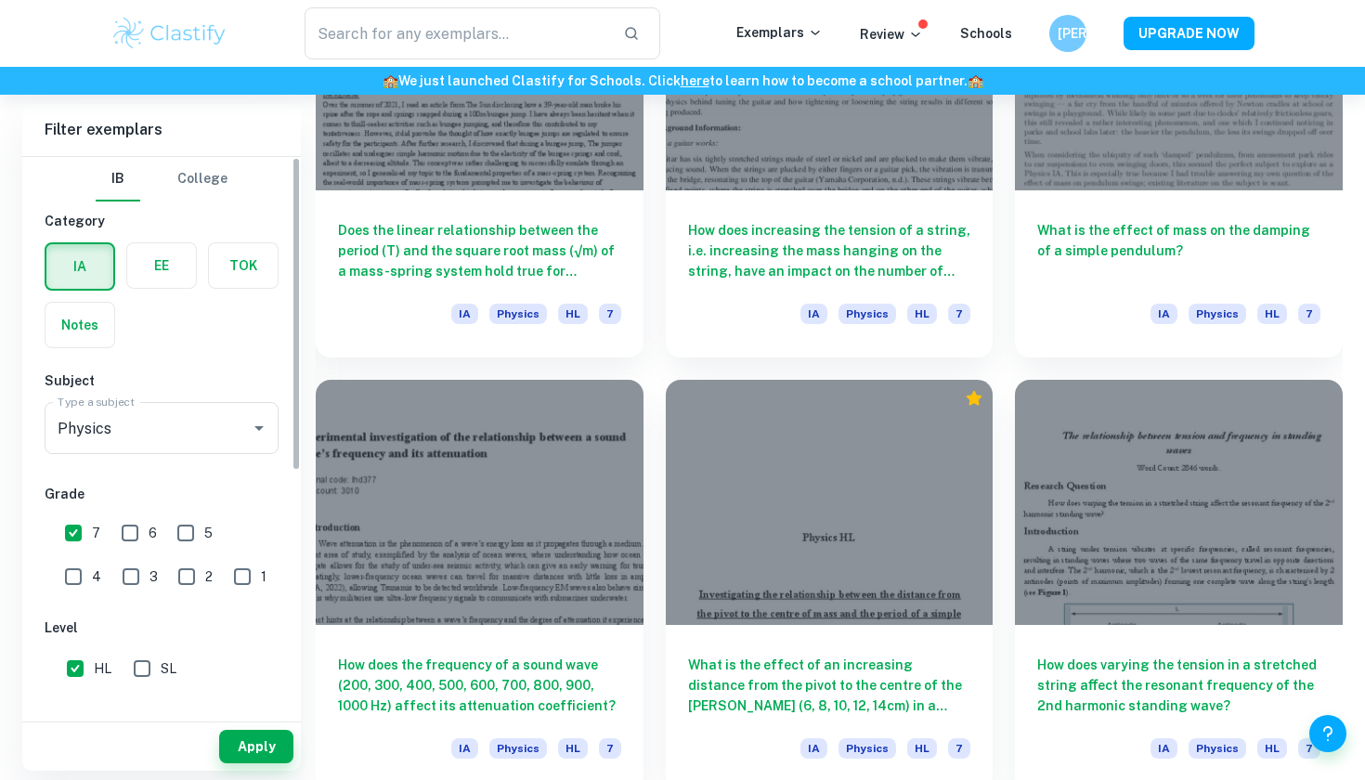
scroll to position [326, 0]
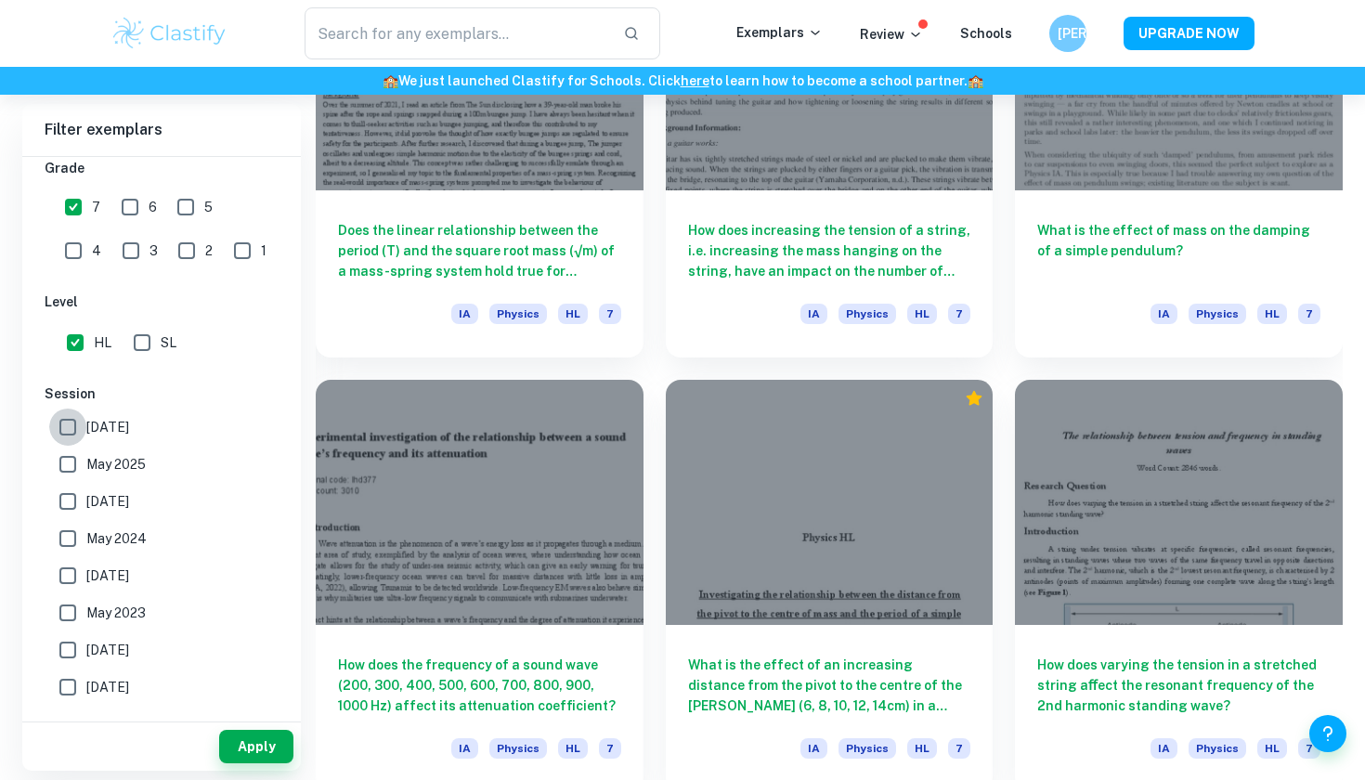
click at [70, 428] on input "[DATE]" at bounding box center [67, 427] width 37 height 37
checkbox input "true"
click at [70, 452] on input "May 2025" at bounding box center [67, 464] width 37 height 37
click at [77, 481] on input "May 2025" at bounding box center [67, 464] width 37 height 37
click at [70, 460] on input "May 2025" at bounding box center [67, 464] width 37 height 37
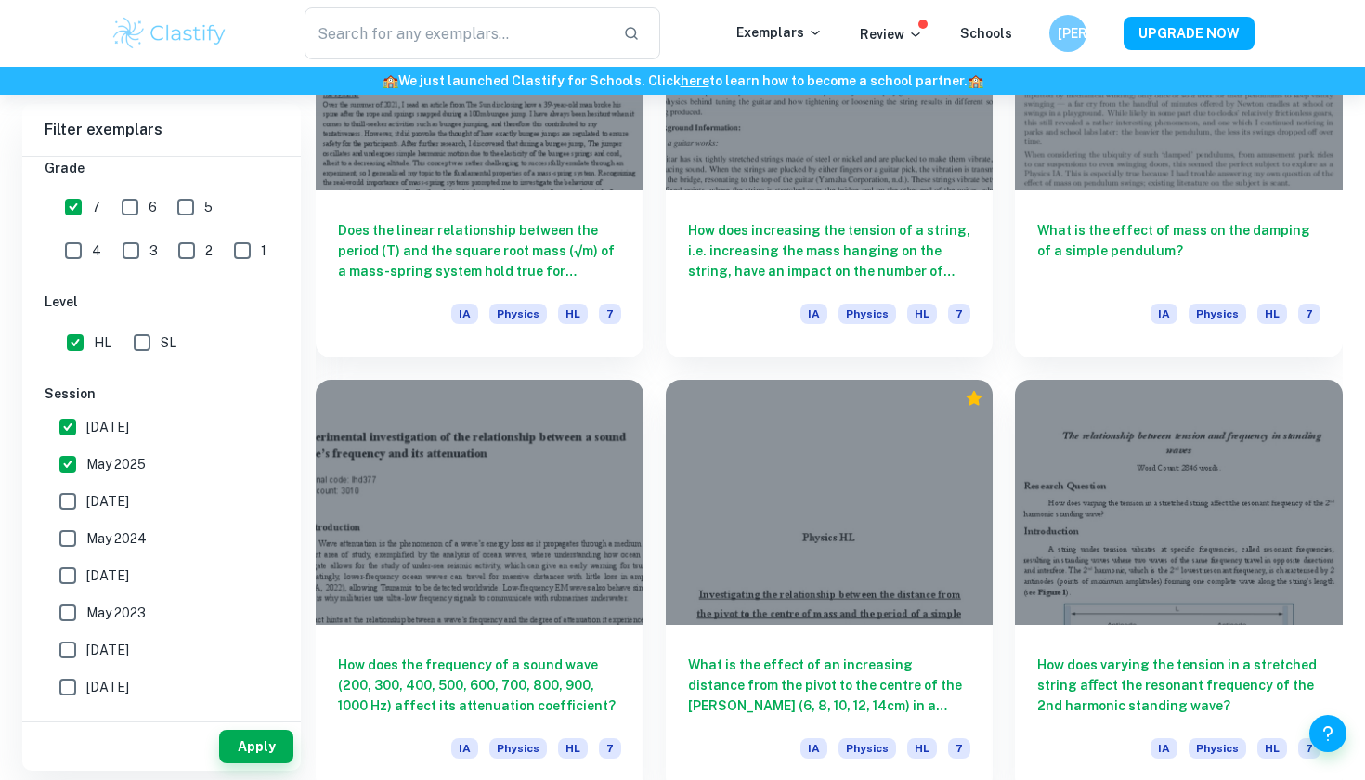
click at [70, 480] on input "May 2025" at bounding box center [67, 464] width 37 height 37
checkbox input "false"
click at [70, 533] on input "May 2024" at bounding box center [67, 538] width 37 height 37
checkbox input "true"
click at [70, 502] on input "[DATE]" at bounding box center [67, 501] width 37 height 37
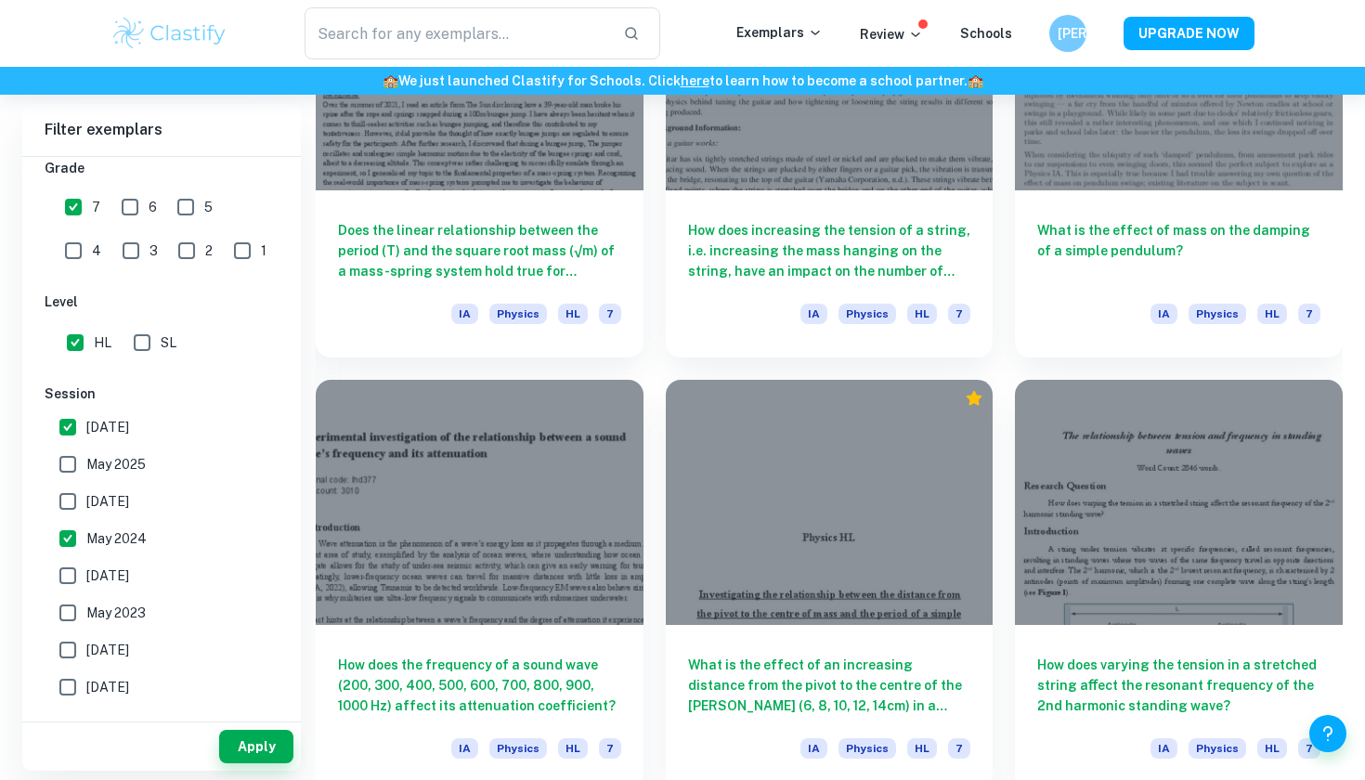
checkbox input "true"
click at [70, 461] on input "May 2025" at bounding box center [67, 464] width 37 height 37
checkbox input "true"
click at [257, 755] on button "Apply" at bounding box center [256, 746] width 74 height 33
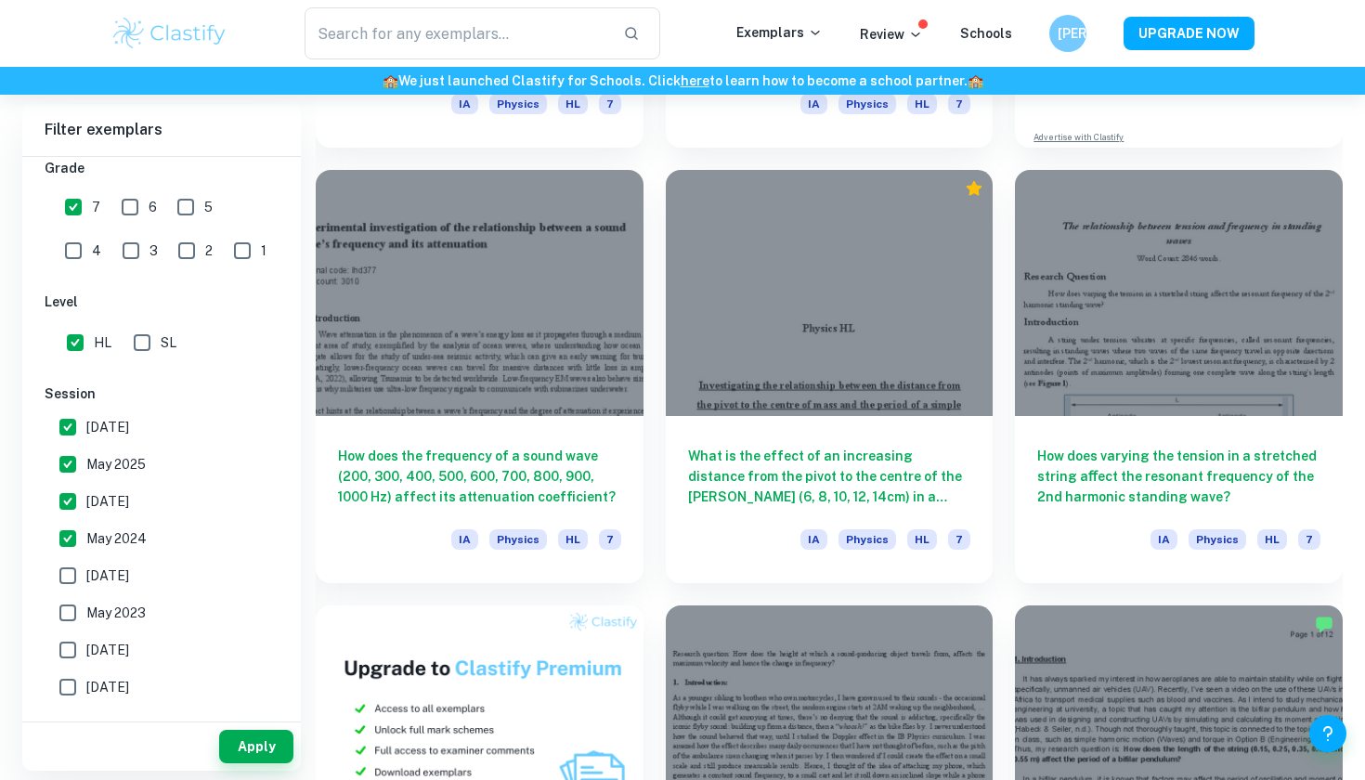
scroll to position [911, 0]
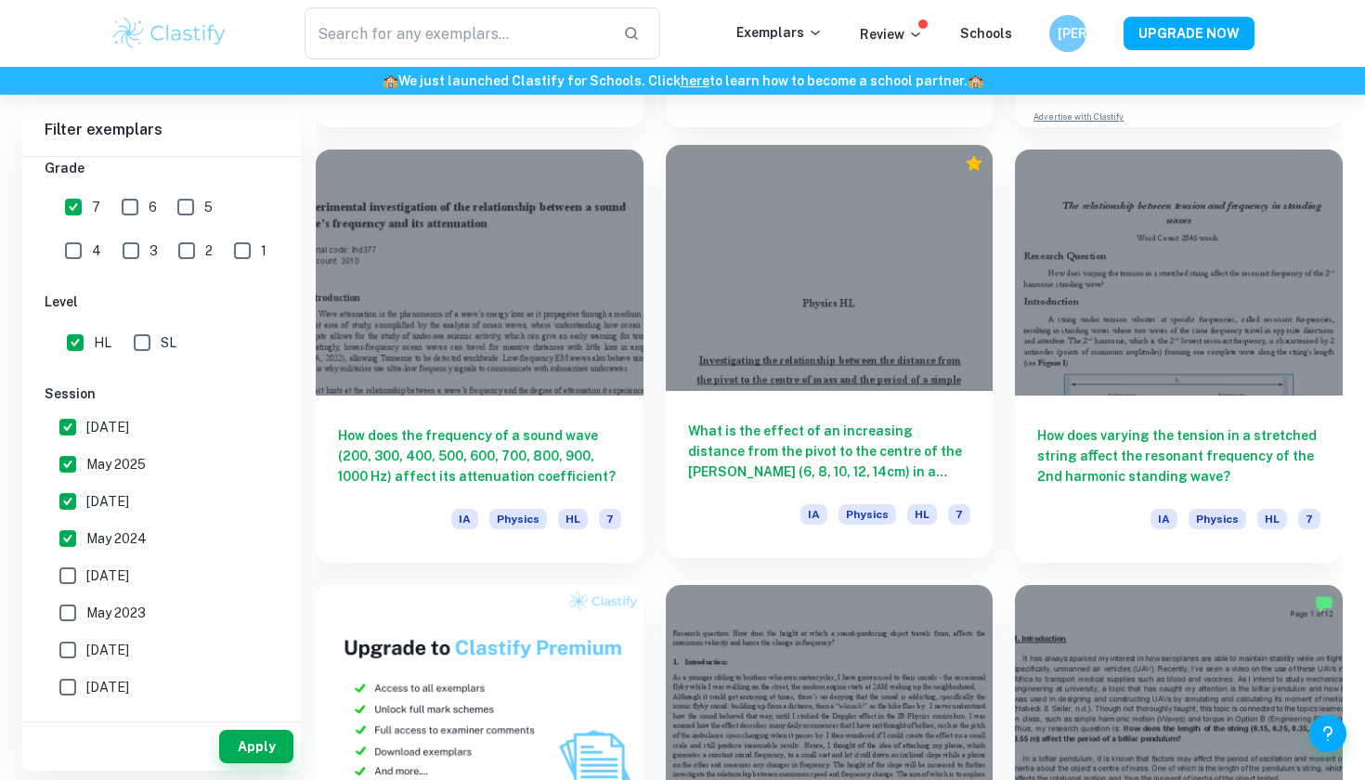
click at [831, 262] on div at bounding box center [830, 267] width 328 height 245
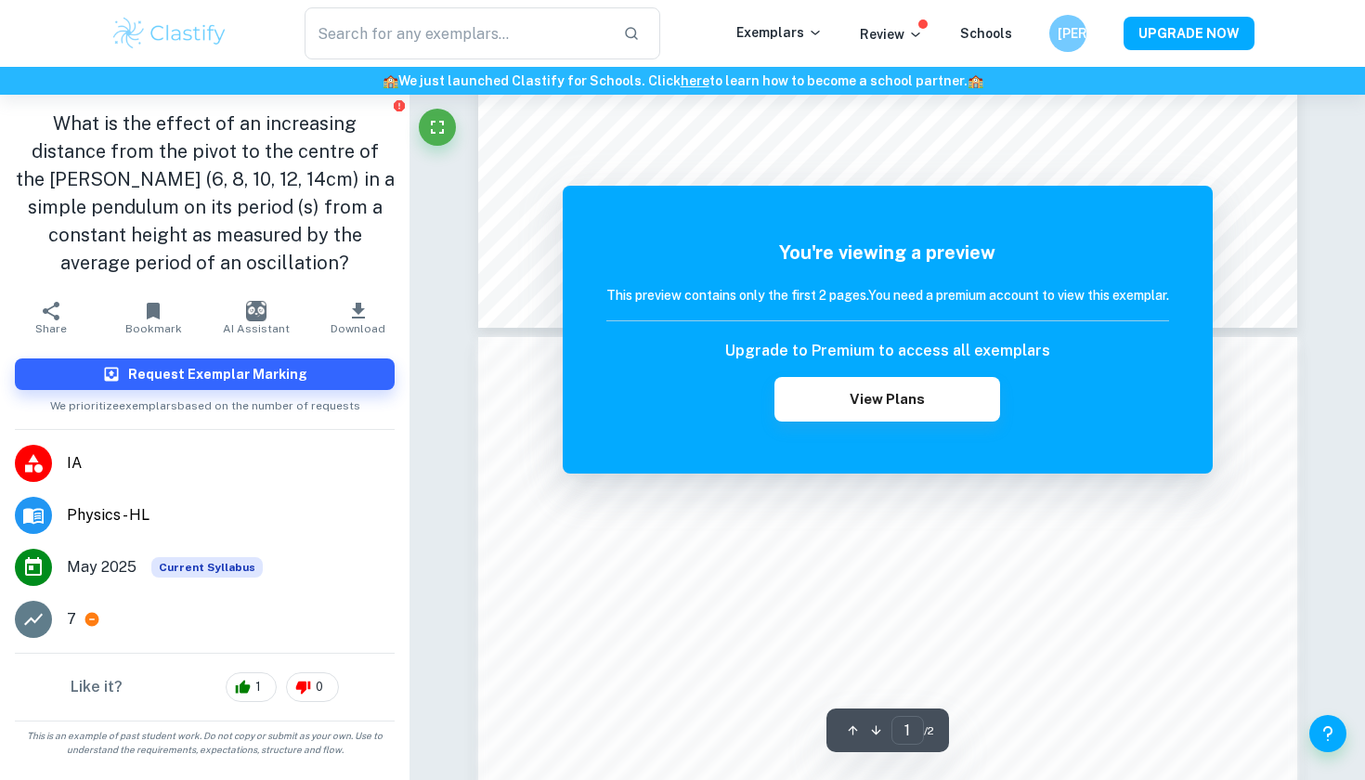
scroll to position [954, 0]
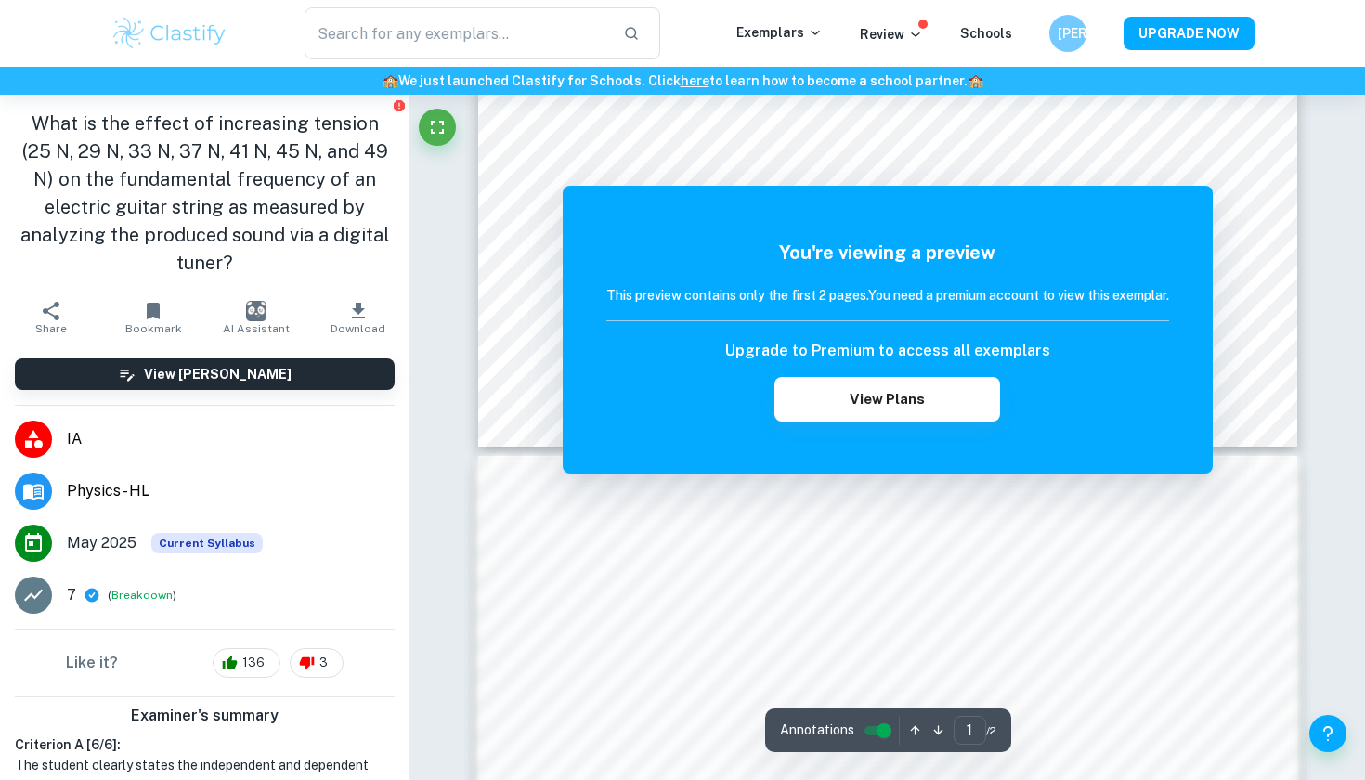
scroll to position [843, 0]
